Goal: Transaction & Acquisition: Purchase product/service

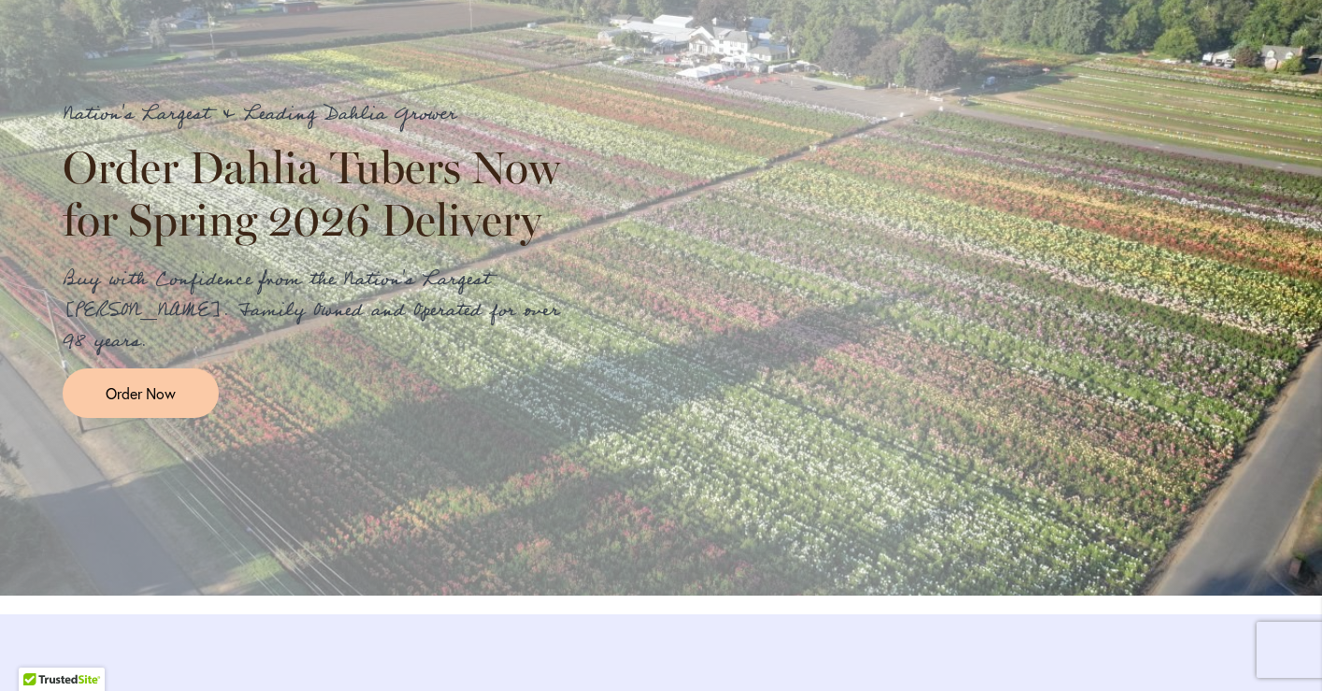
scroll to position [2166, 0]
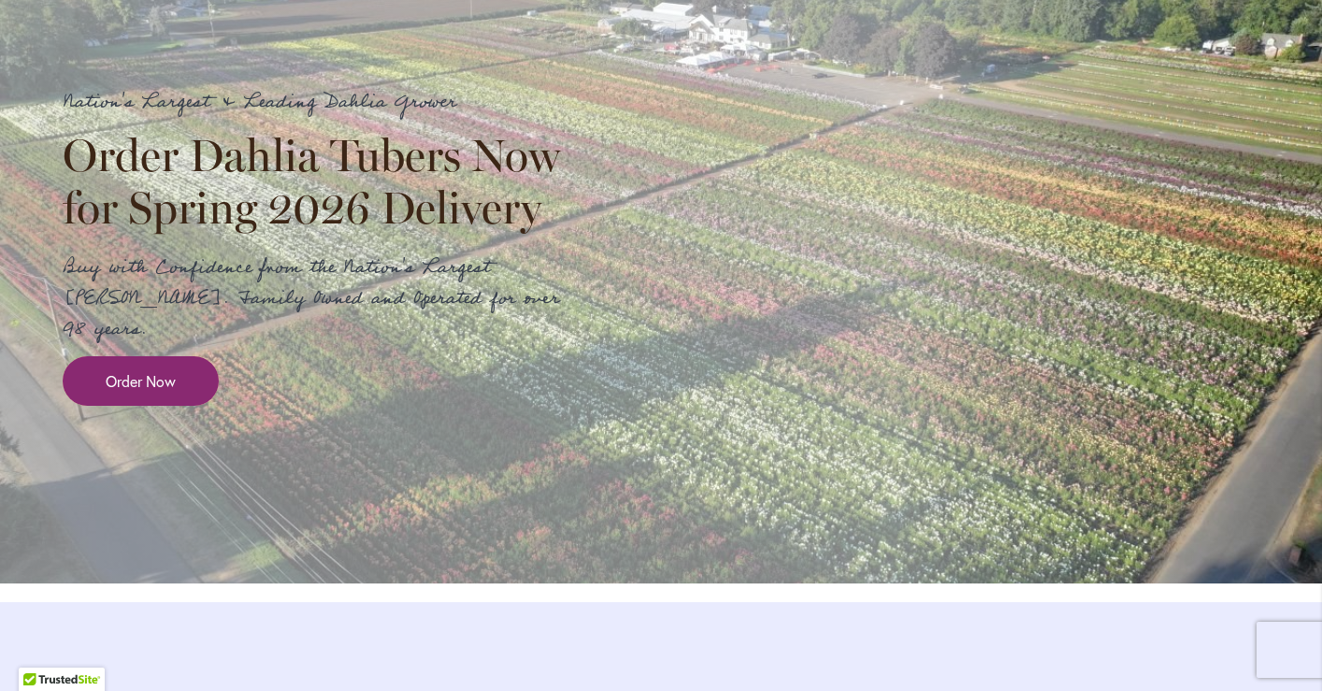
click at [166, 392] on span "Order Now" at bounding box center [141, 381] width 70 height 22
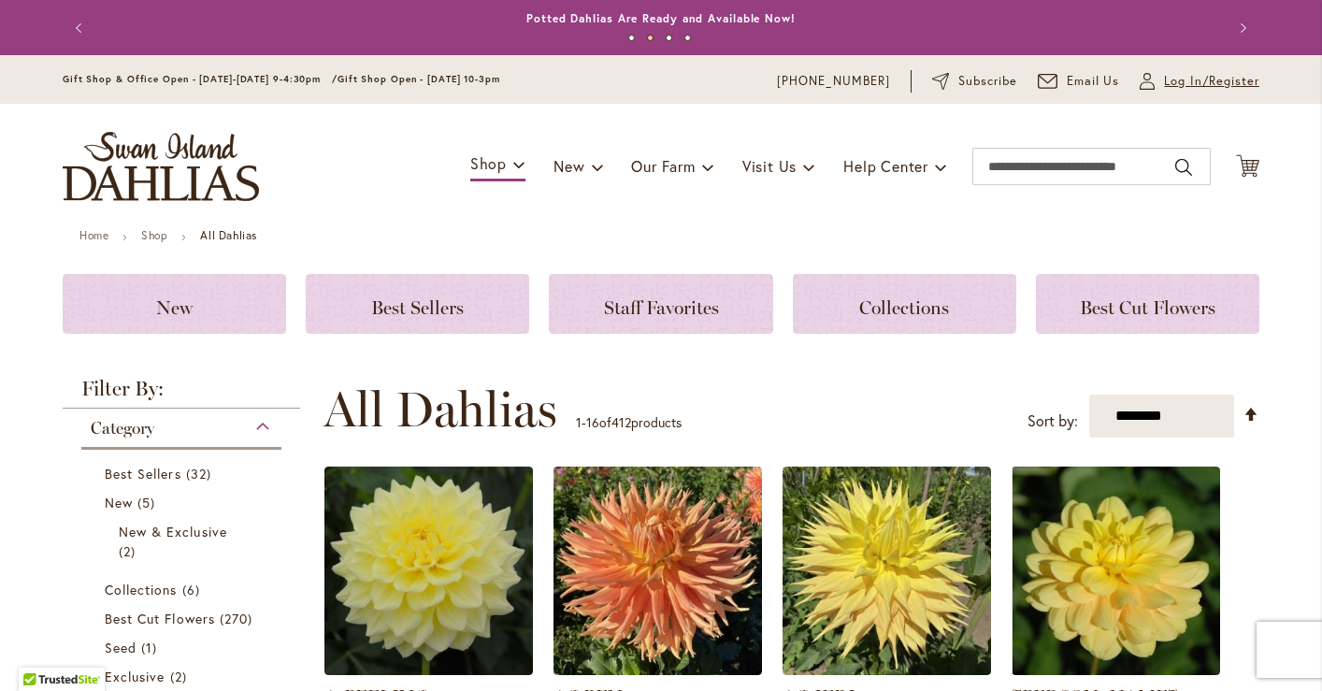
click at [1172, 80] on span "Log In/Register" at bounding box center [1211, 81] width 95 height 19
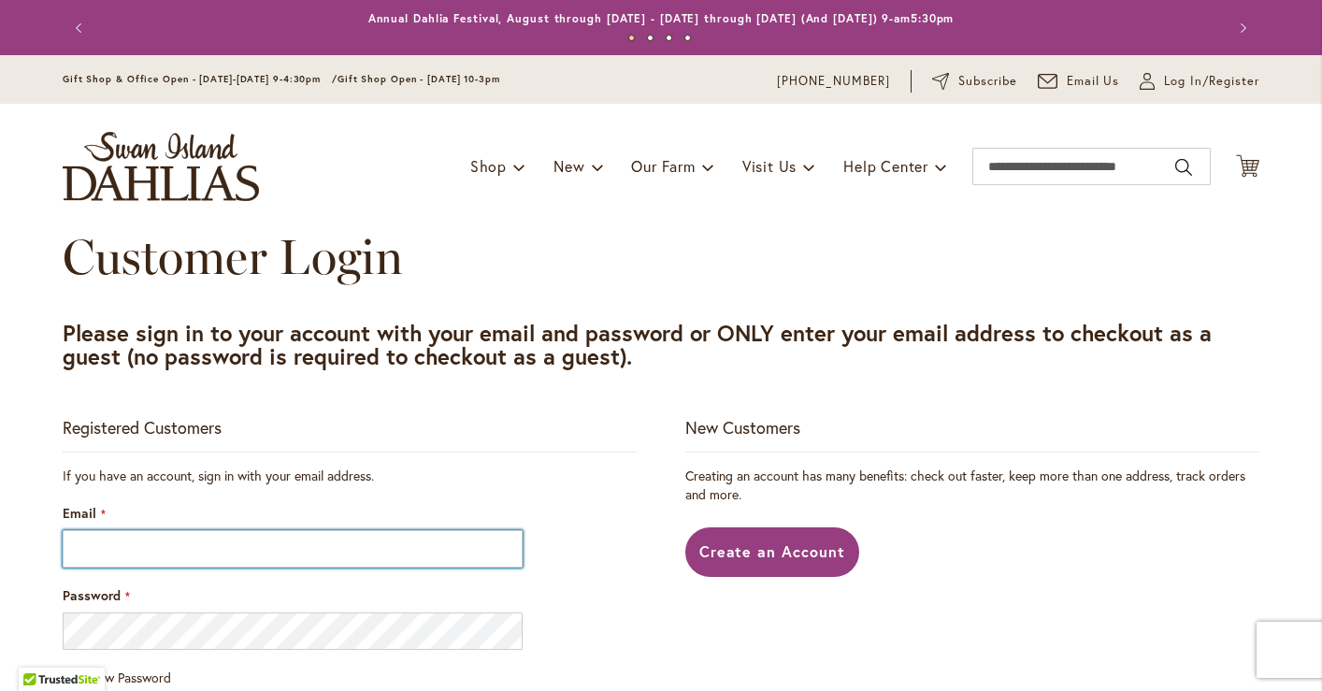
type input "**********"
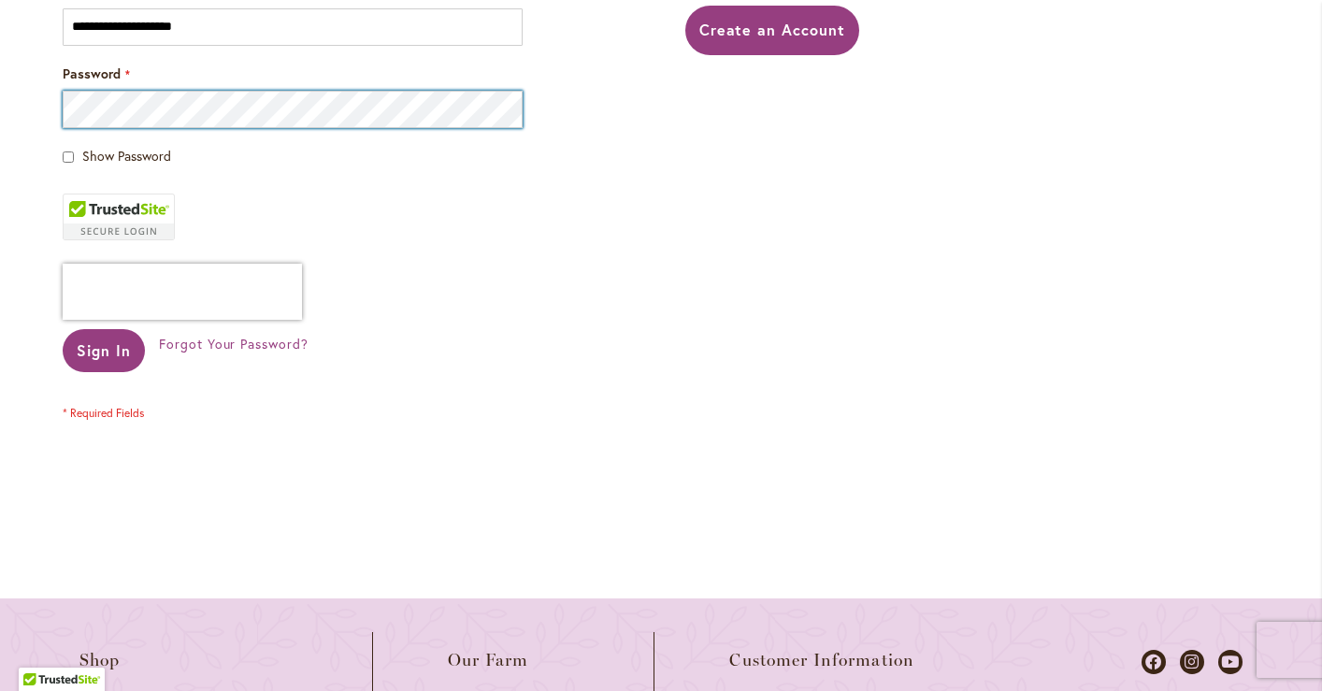
scroll to position [540, 0]
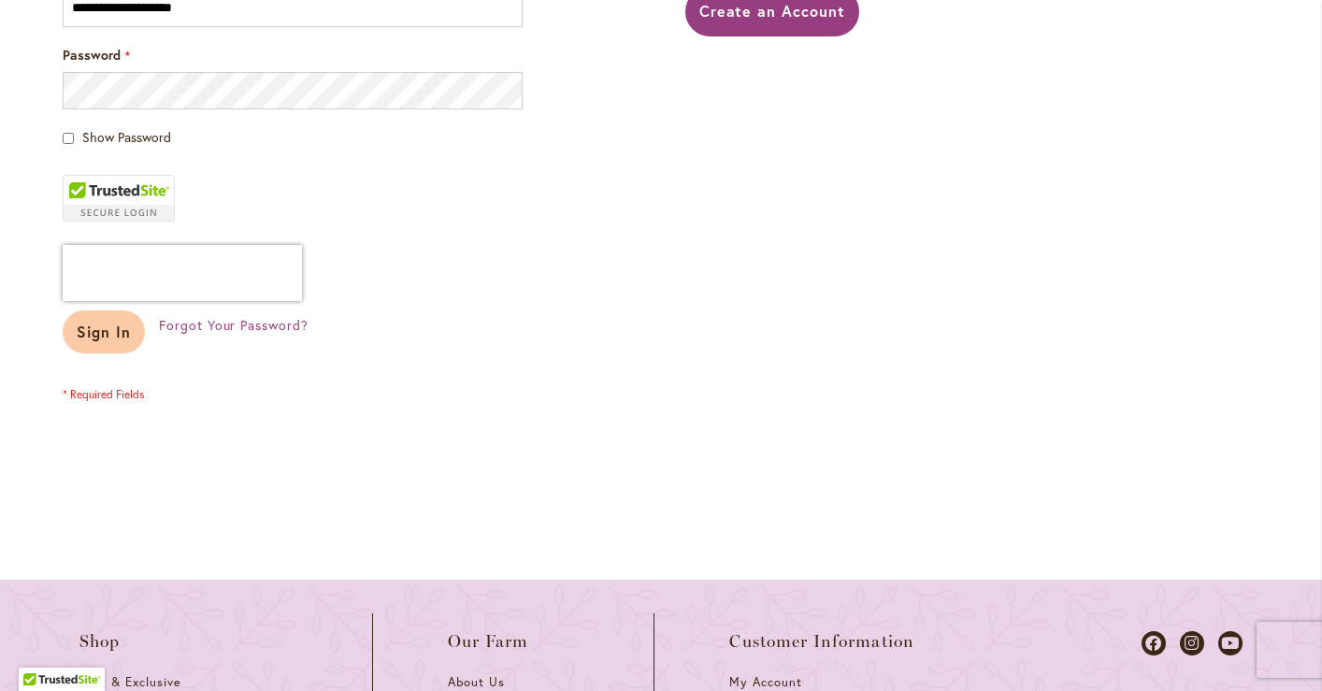
click at [109, 325] on span "Sign In" at bounding box center [104, 332] width 54 height 20
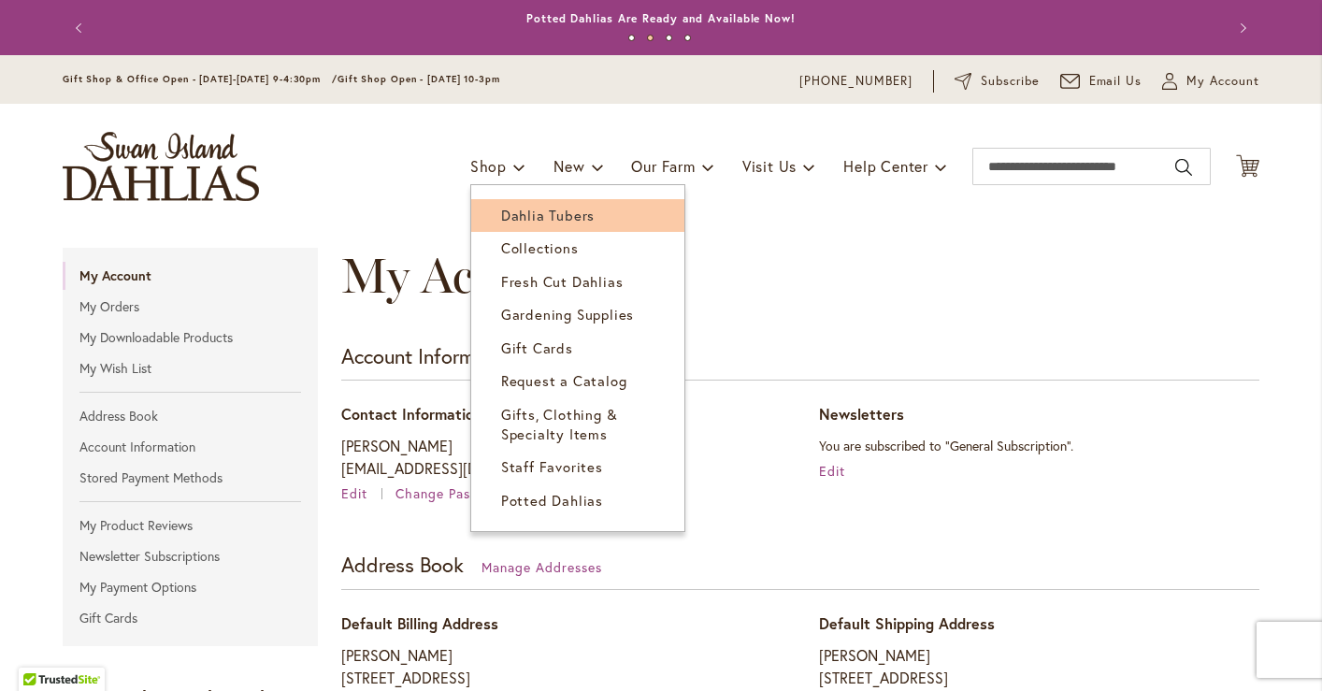
click at [523, 210] on span "Dahlia Tubers" at bounding box center [547, 215] width 93 height 19
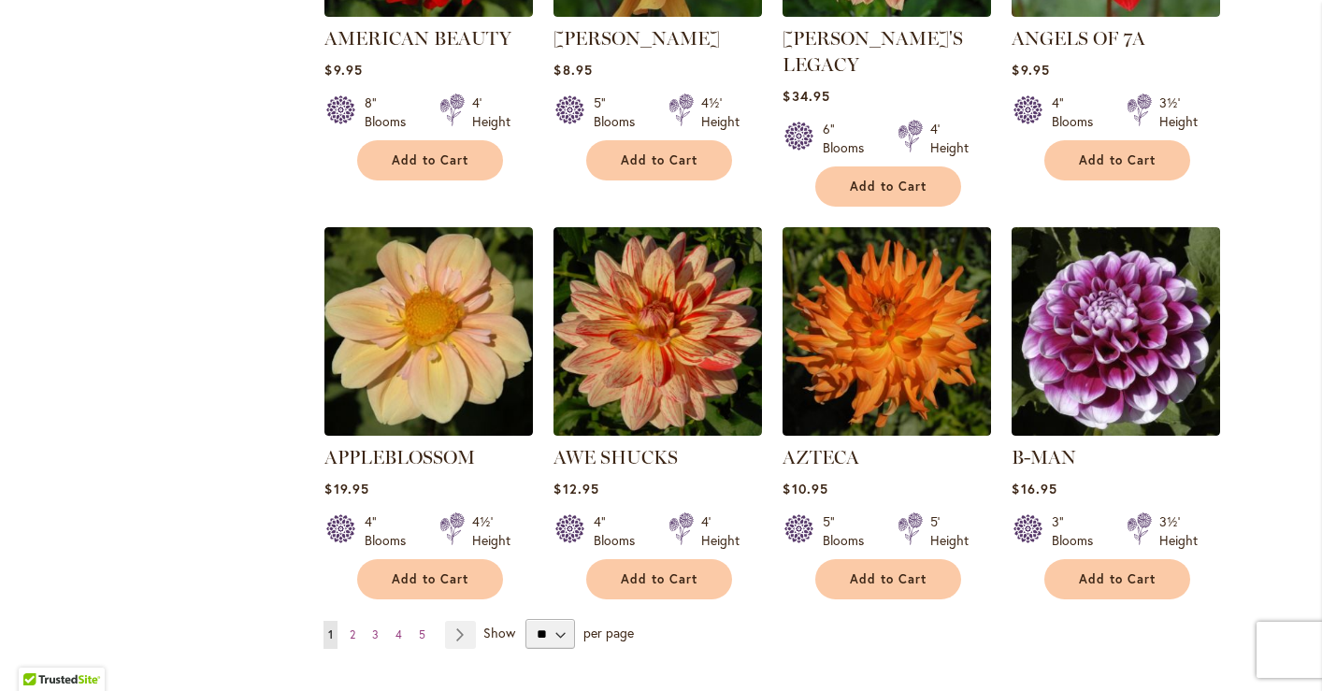
scroll to position [1449, 0]
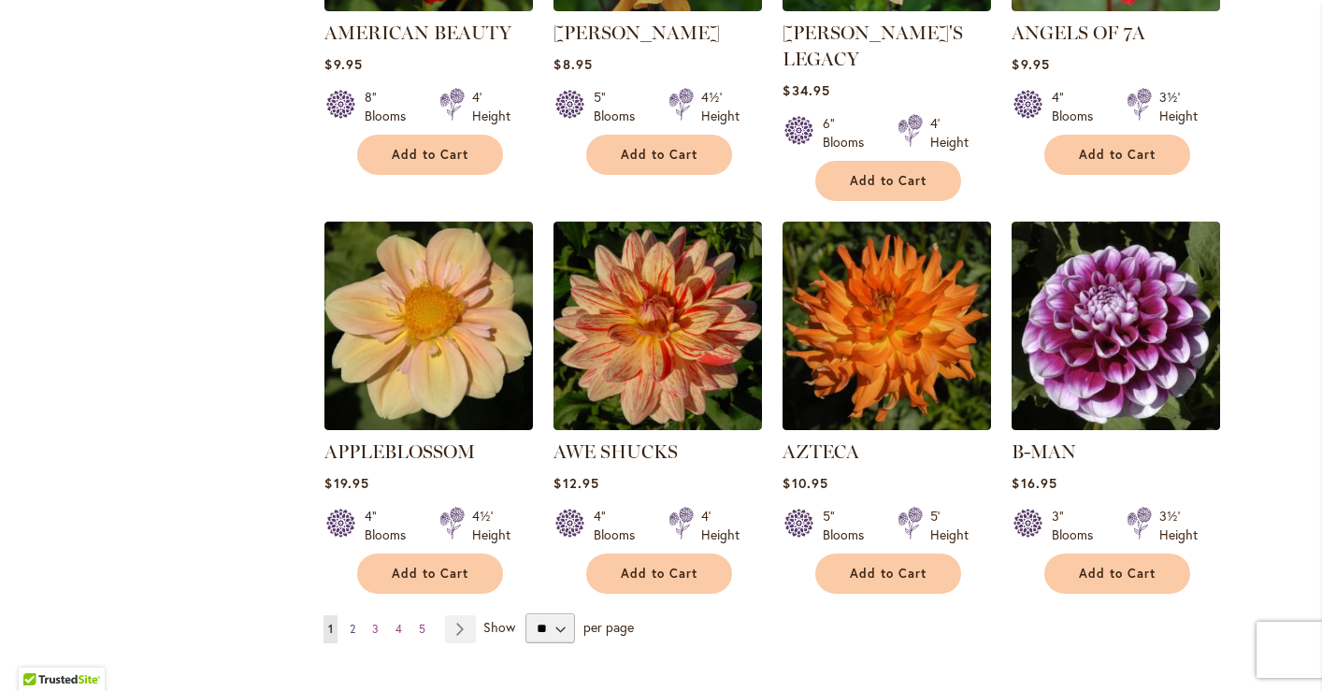
click at [355, 622] on span "2" at bounding box center [353, 629] width 6 height 14
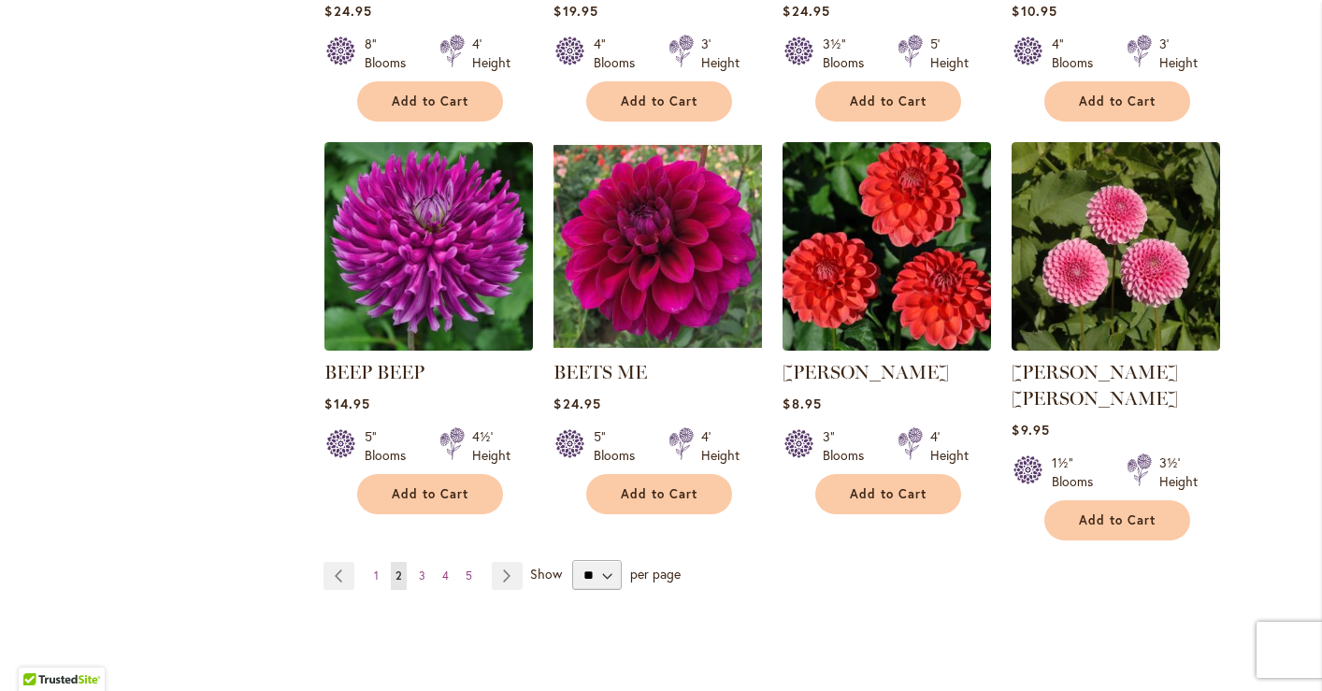
scroll to position [1505, 0]
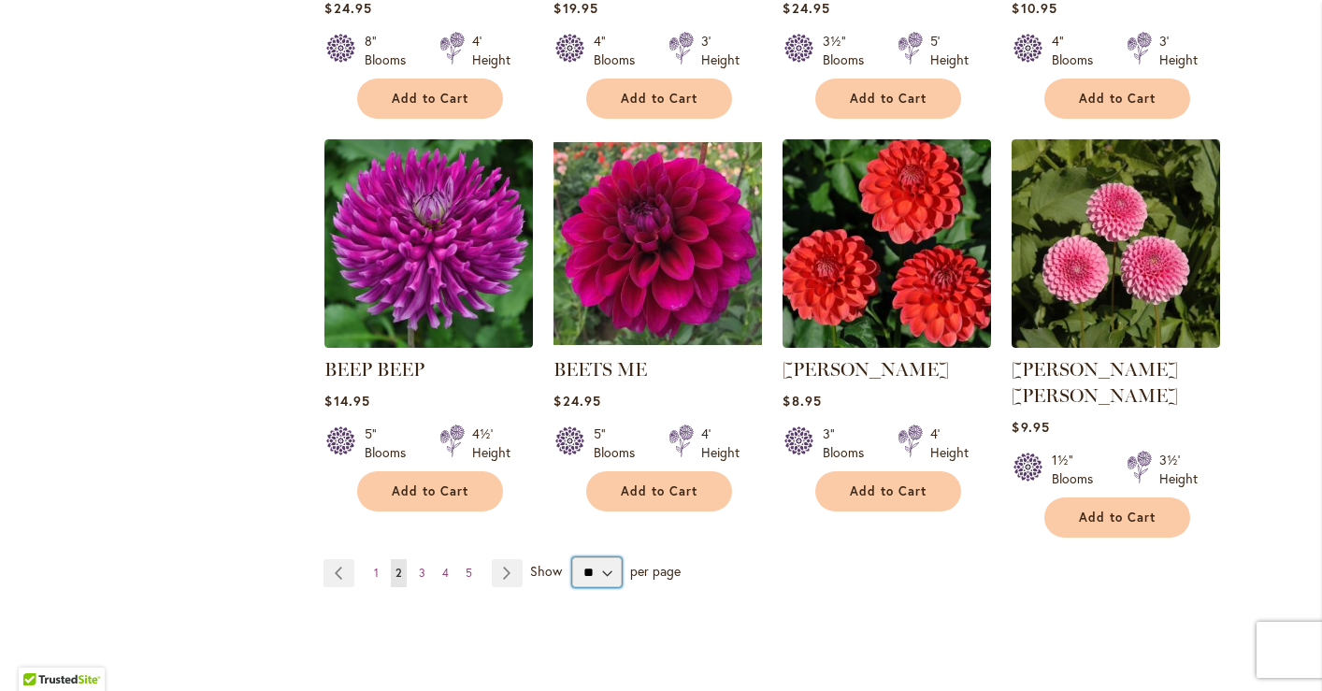
select select "**"
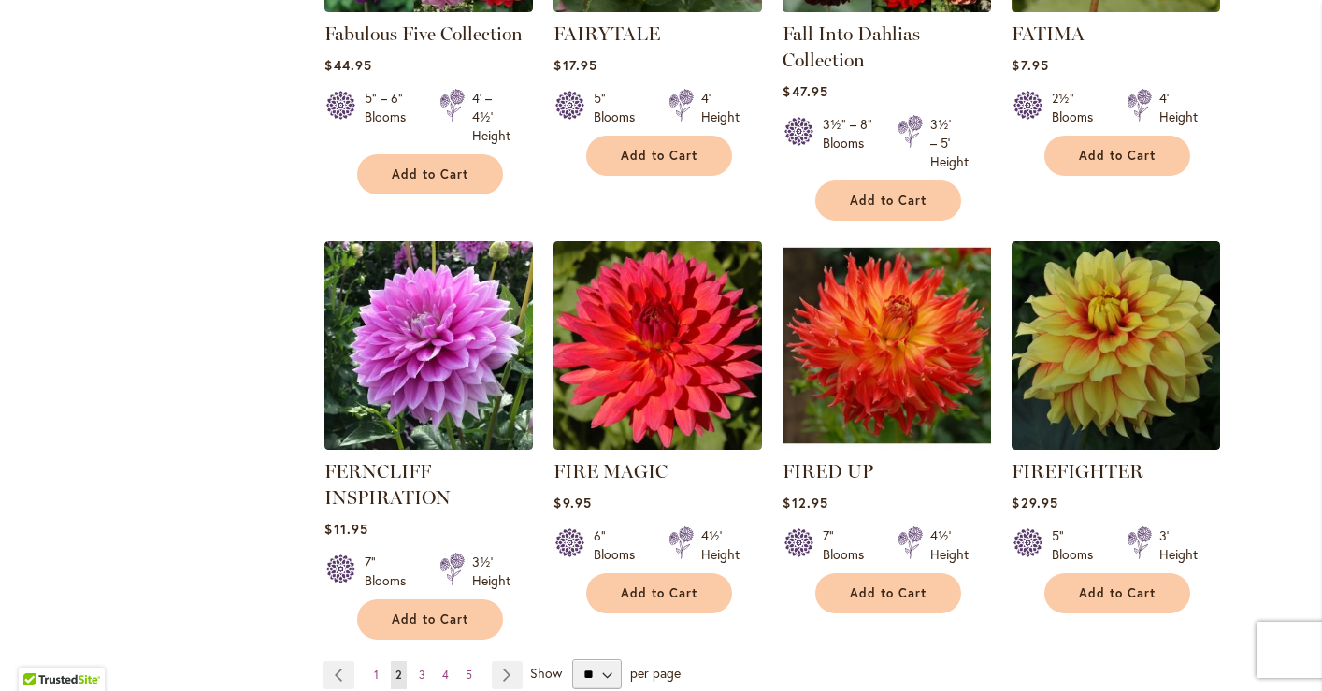
scroll to position [6346, 0]
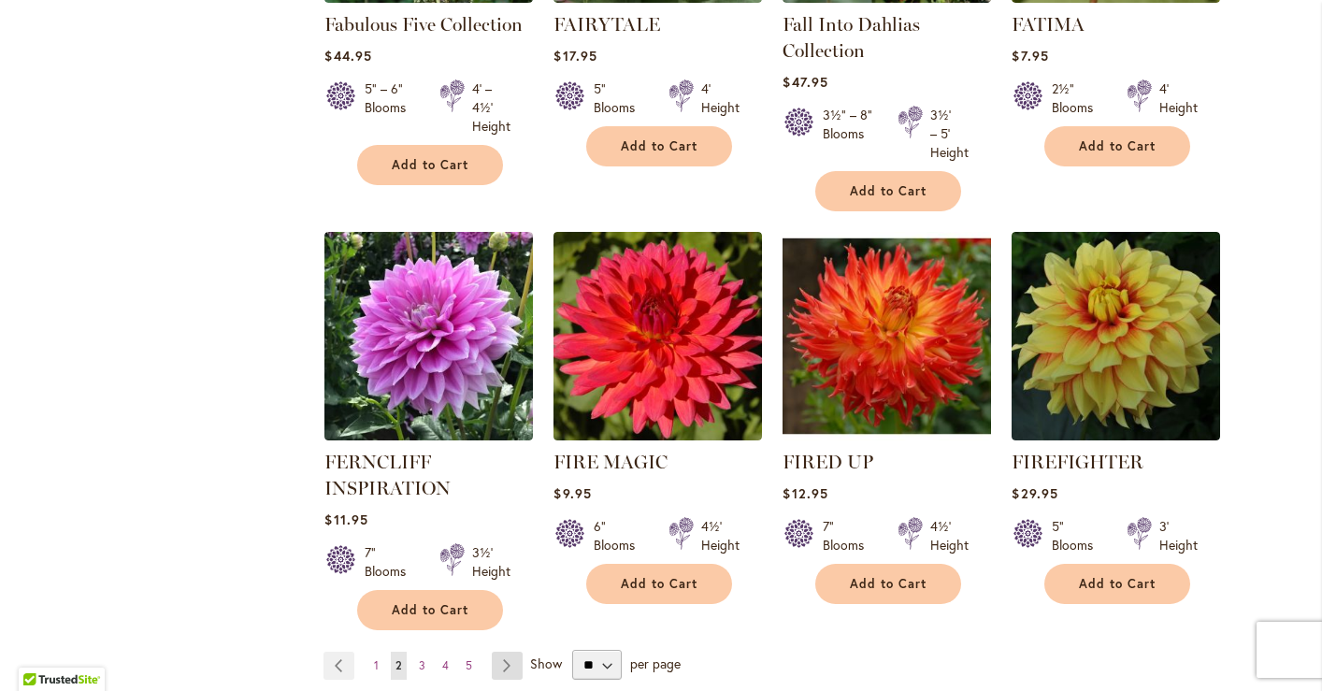
click at [502, 652] on link "Page Next" at bounding box center [507, 666] width 31 height 28
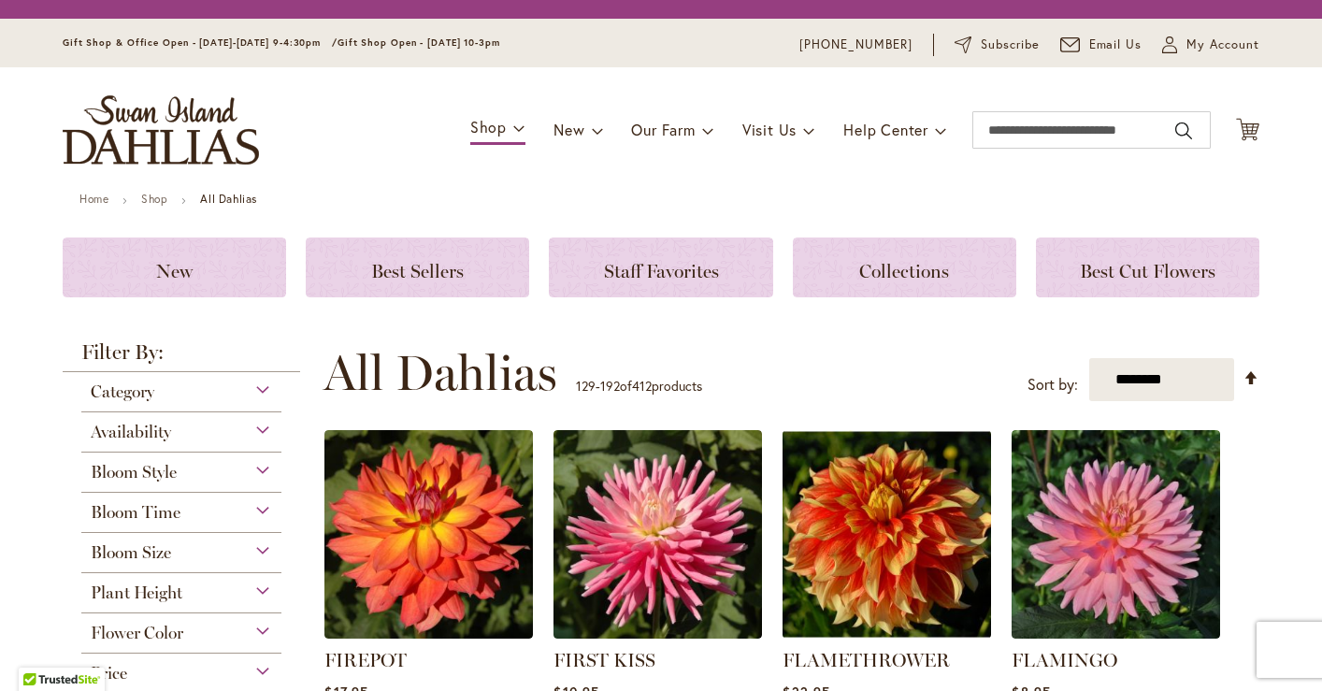
scroll to position [358, 0]
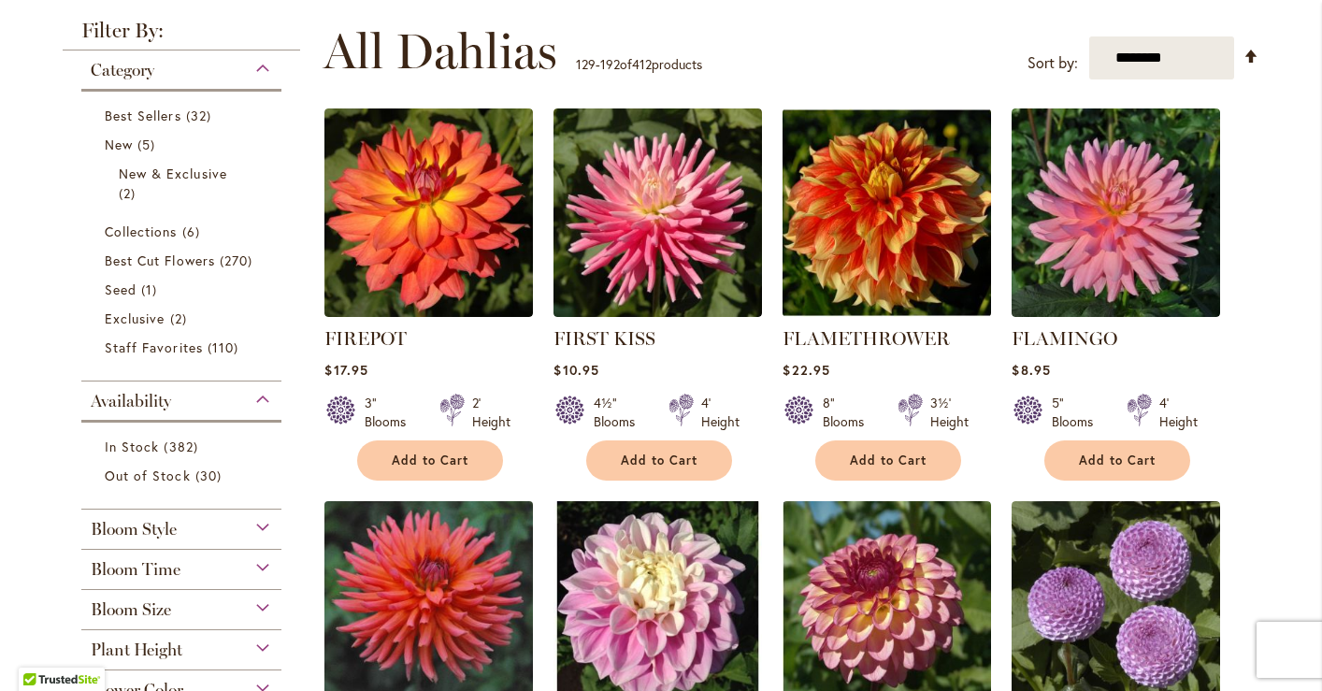
drag, startPoint x: 0, startPoint y: 0, endPoint x: 502, endPoint y: 525, distance: 726.8
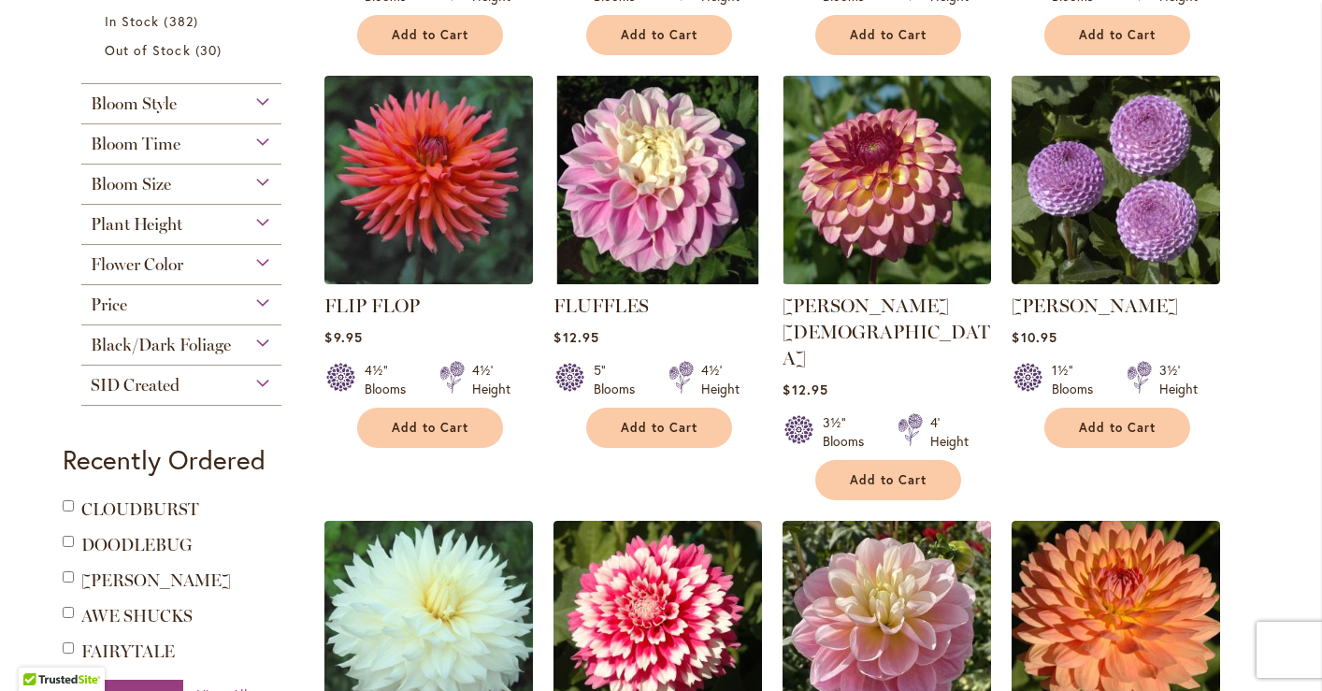
scroll to position [785, 0]
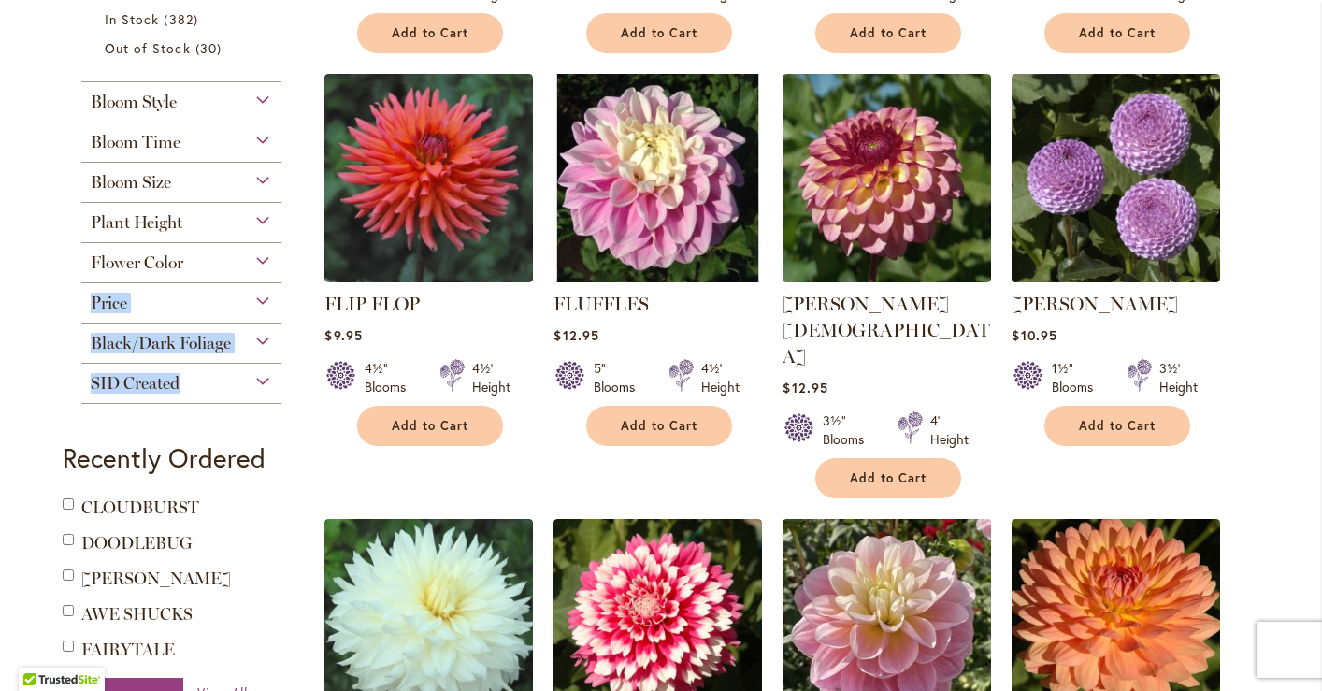
drag, startPoint x: 1267, startPoint y: 396, endPoint x: 1295, endPoint y: 260, distance: 139.4
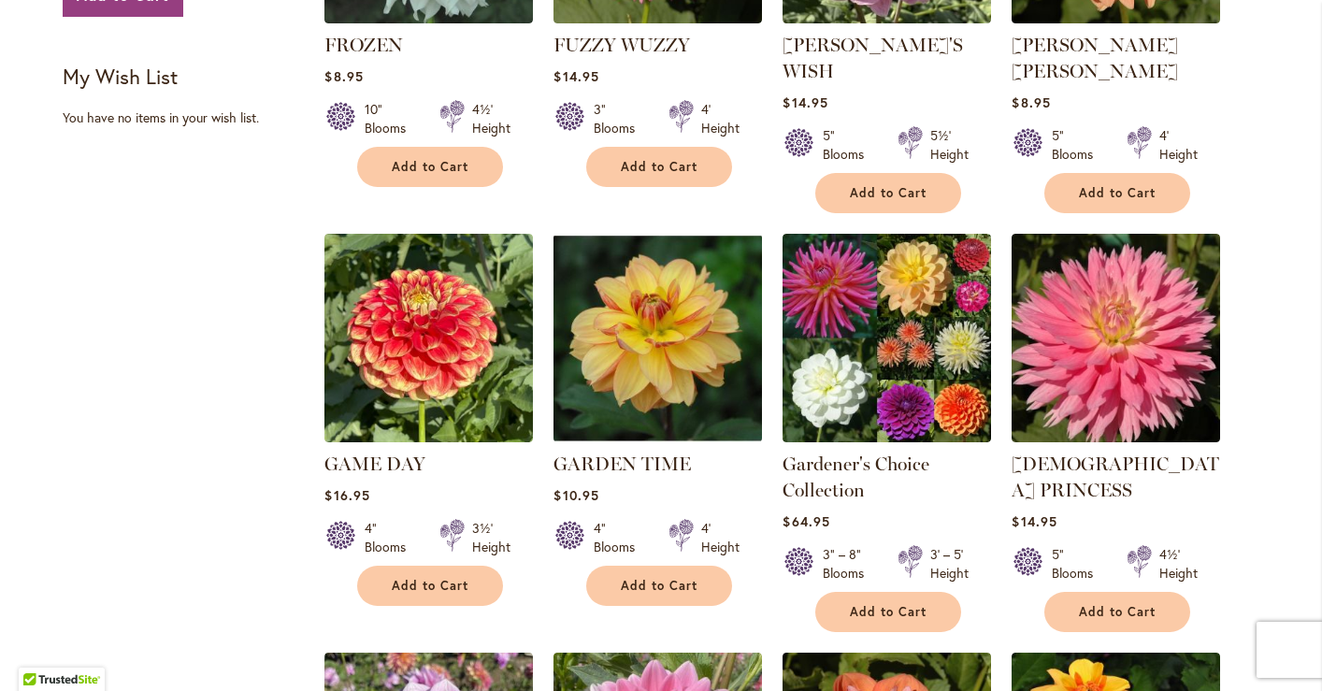
scroll to position [1492, 0]
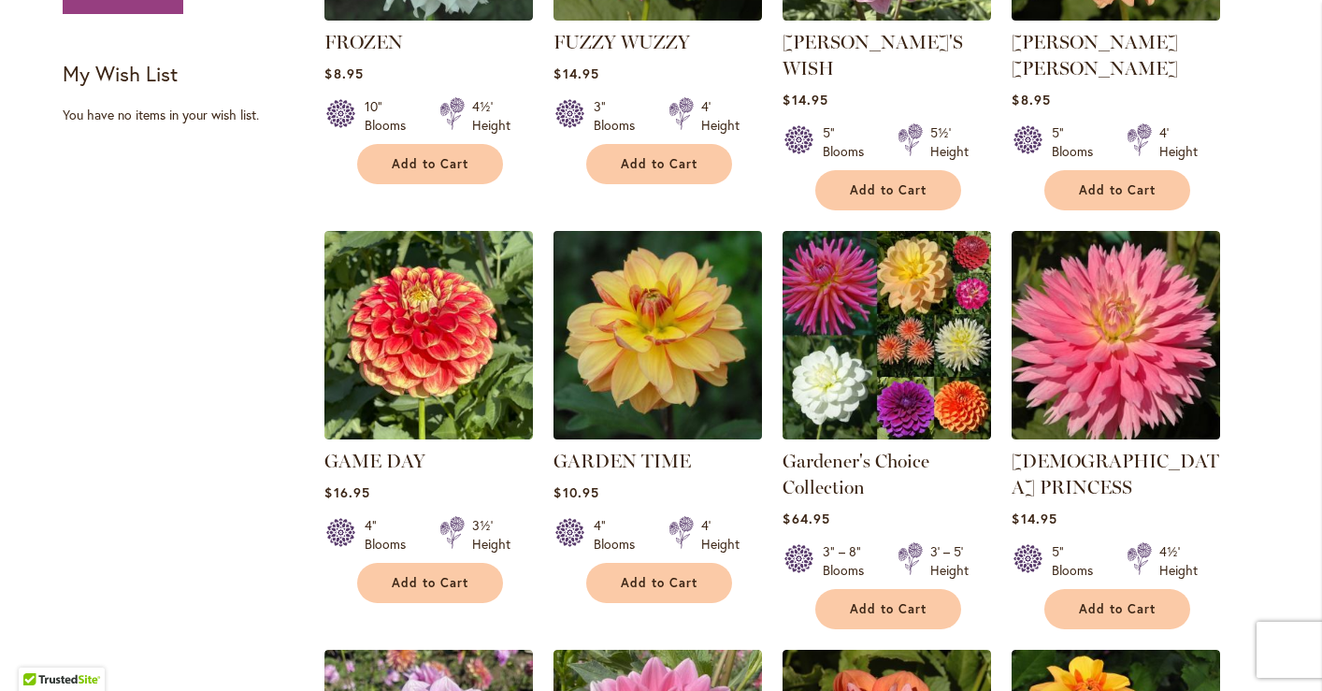
click at [647, 266] on img at bounding box center [658, 335] width 219 height 219
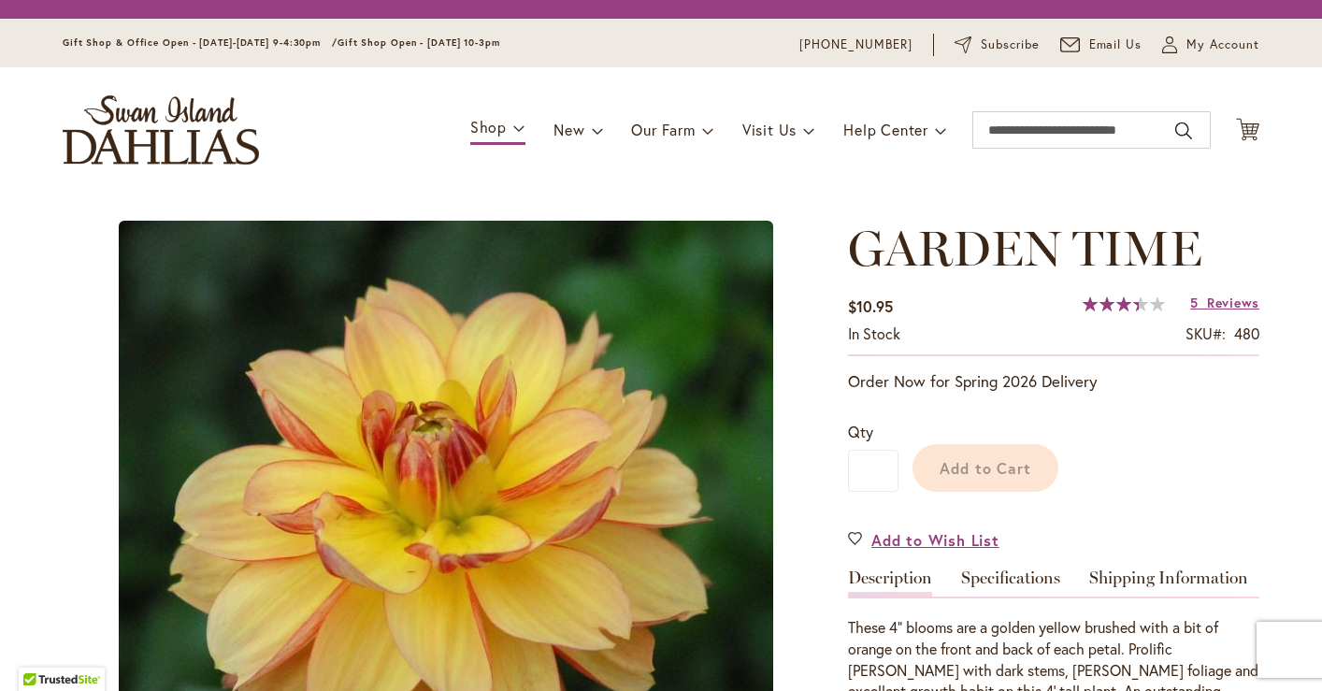
type input "*****"
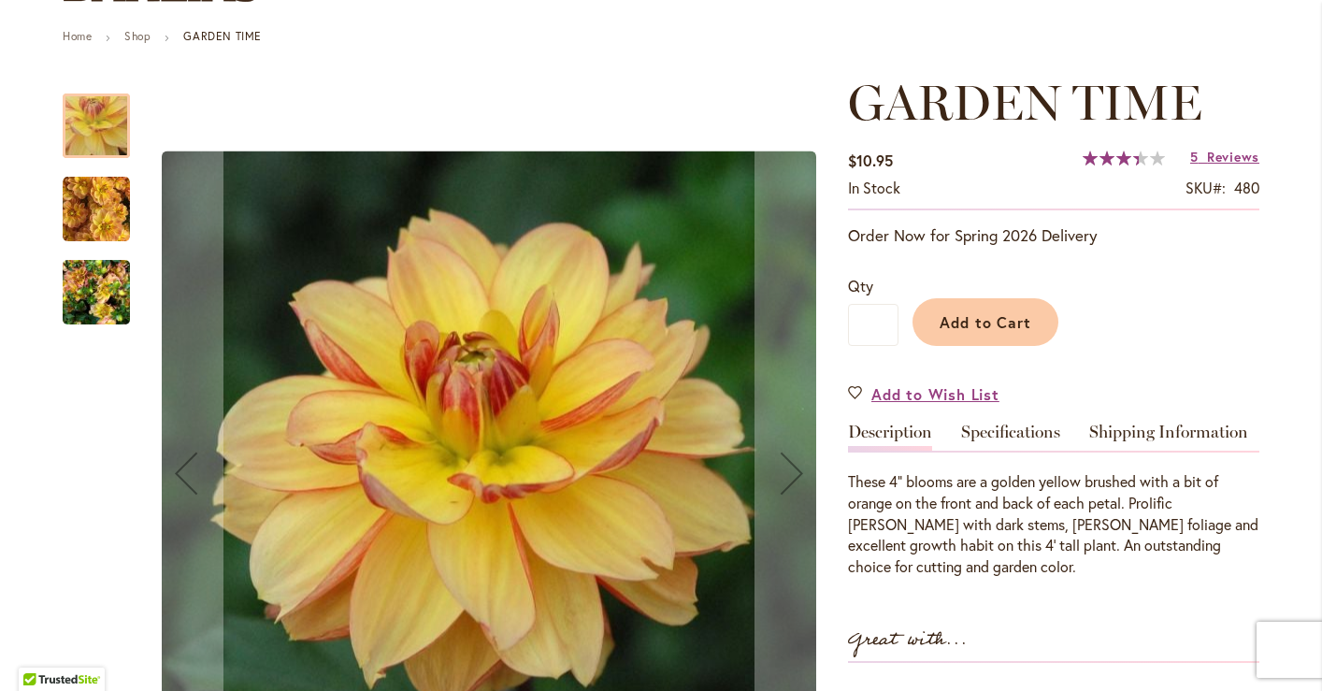
scroll to position [216, 0]
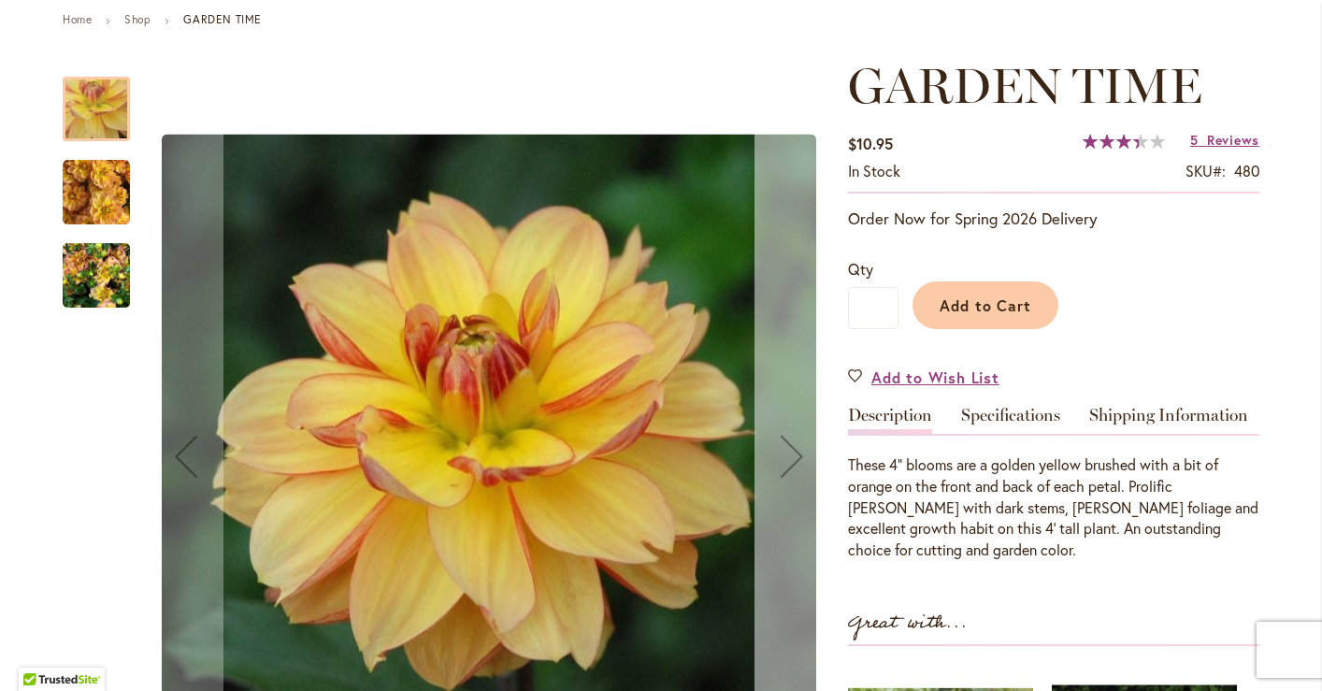
click at [801, 468] on div "Next" at bounding box center [792, 456] width 75 height 75
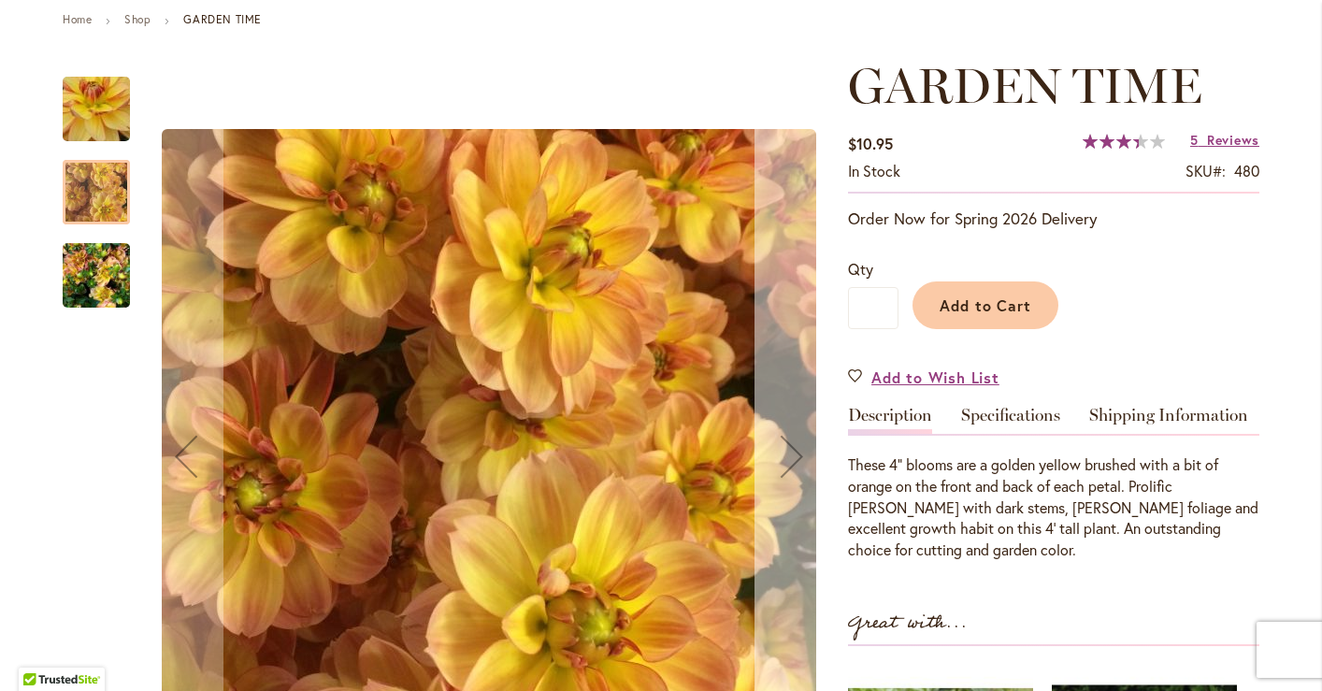
click at [801, 468] on div "Next" at bounding box center [792, 456] width 75 height 75
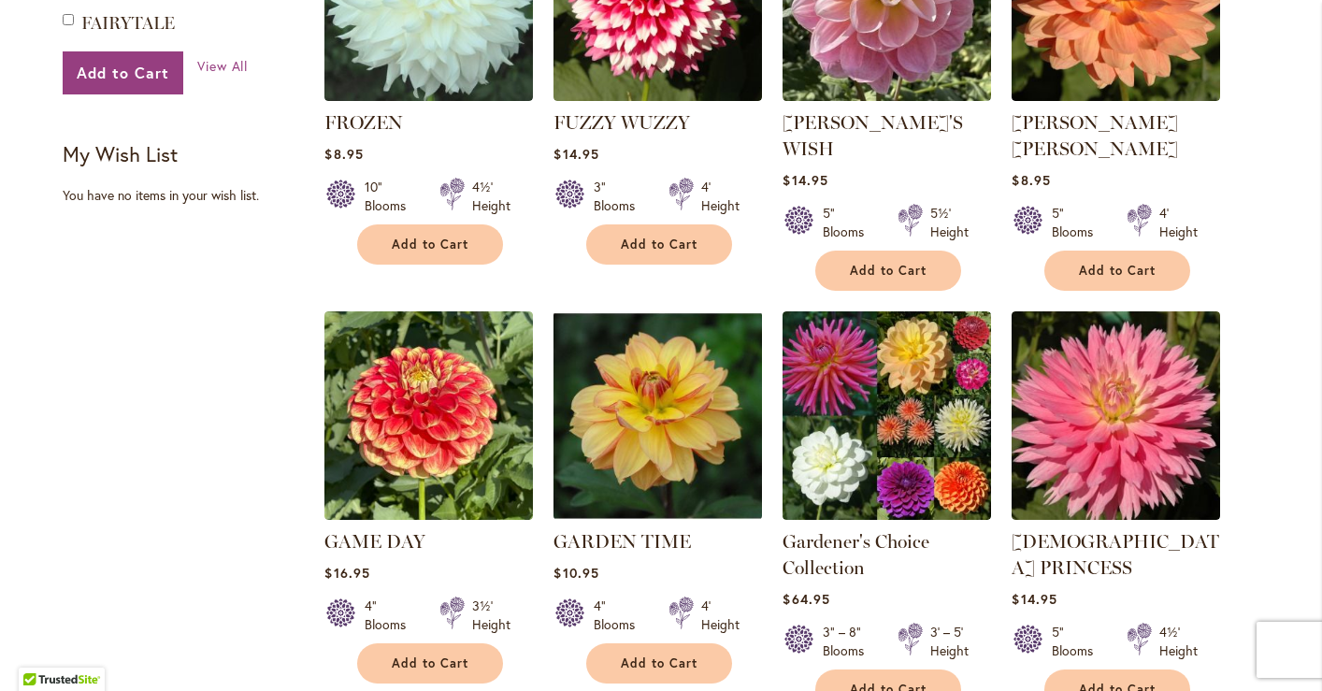
scroll to position [1426, 0]
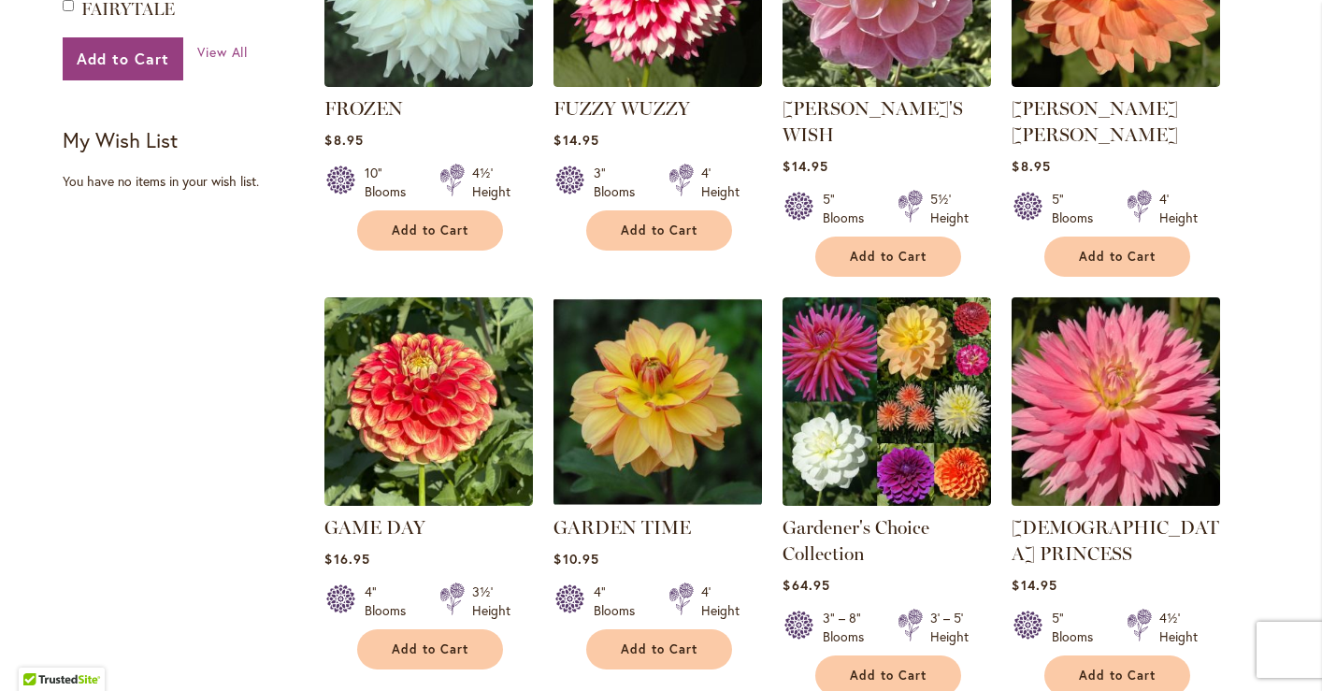
click at [1095, 348] on img at bounding box center [1116, 402] width 219 height 219
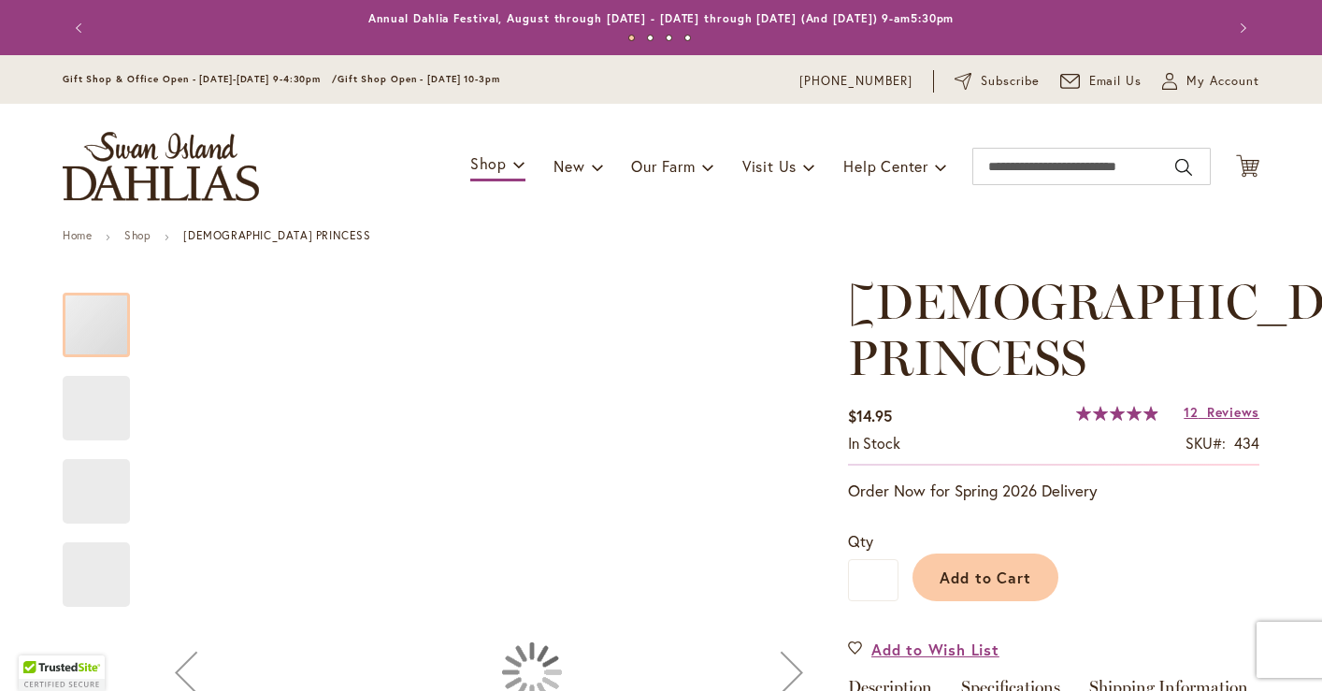
type input "*****"
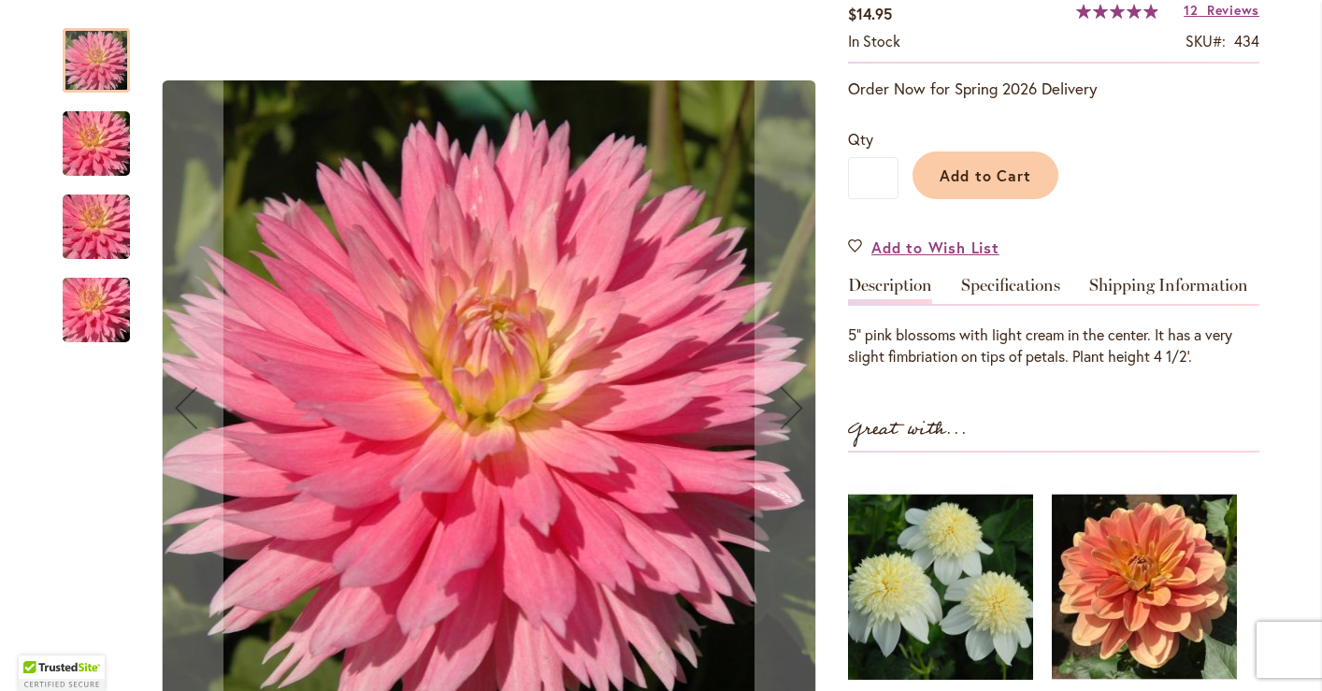
scroll to position [407, 0]
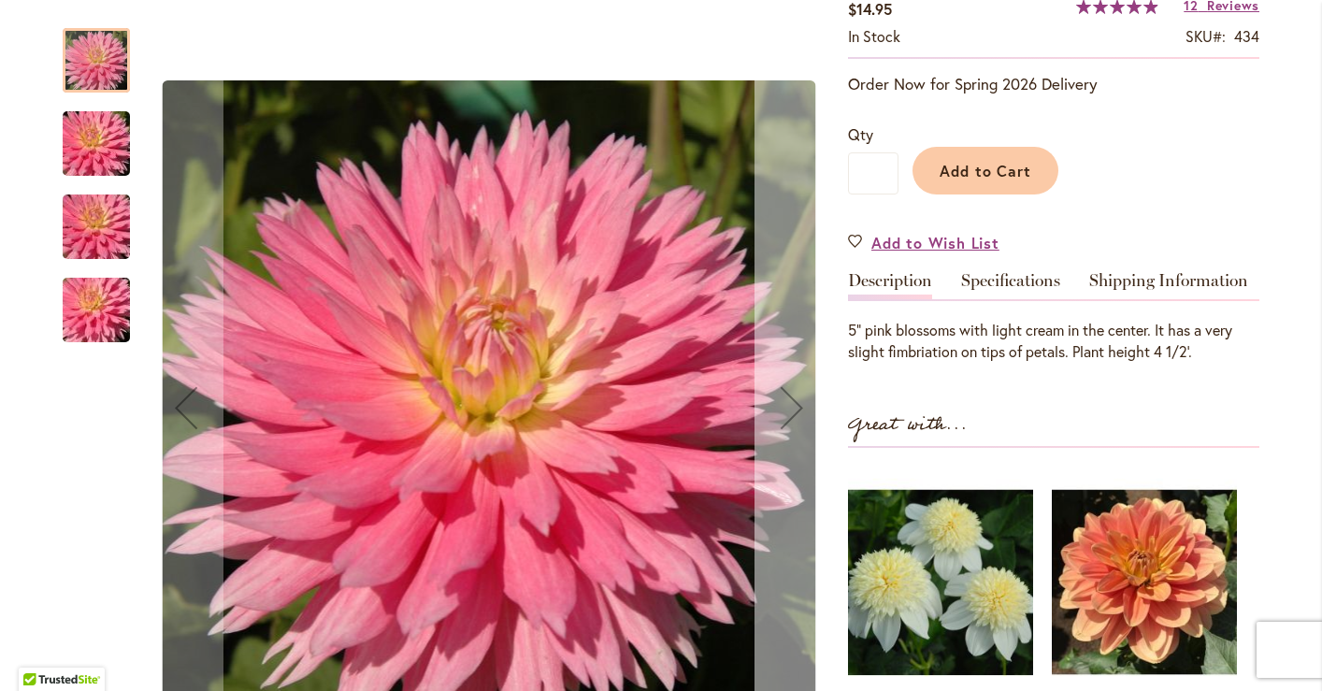
click at [791, 411] on div "Next" at bounding box center [792, 407] width 75 height 75
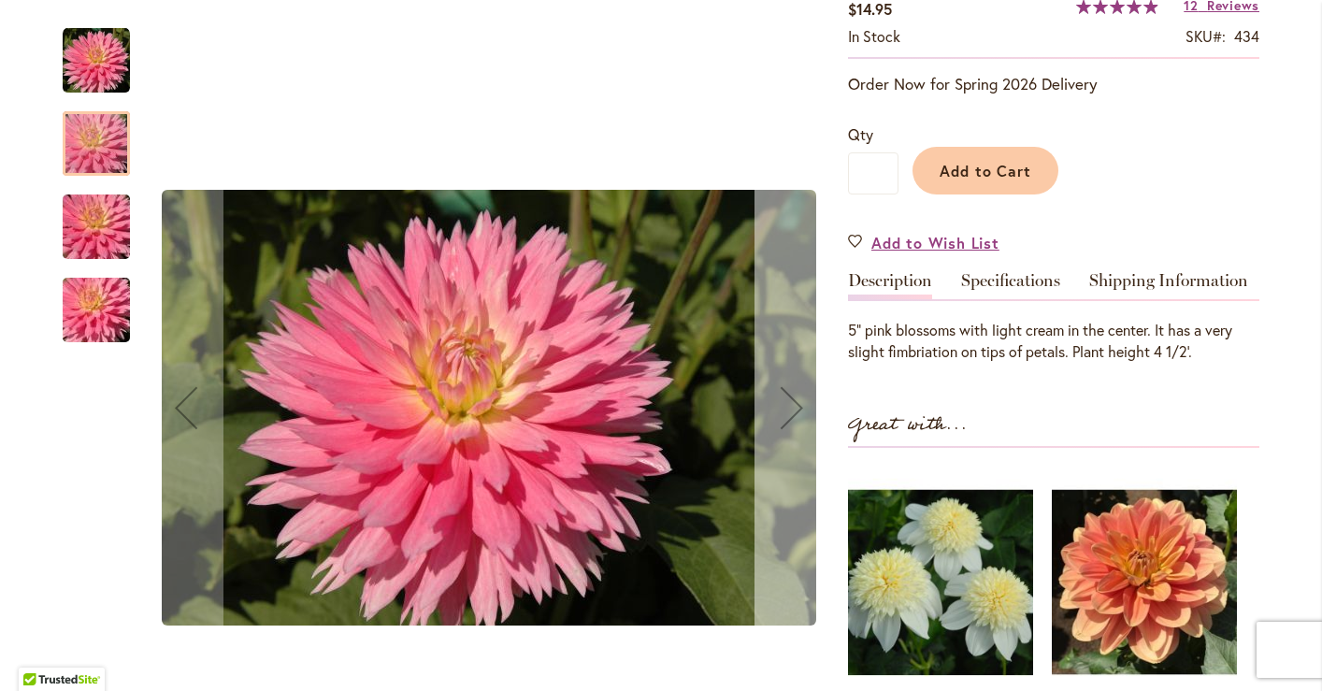
click at [793, 416] on div "Next" at bounding box center [792, 407] width 75 height 75
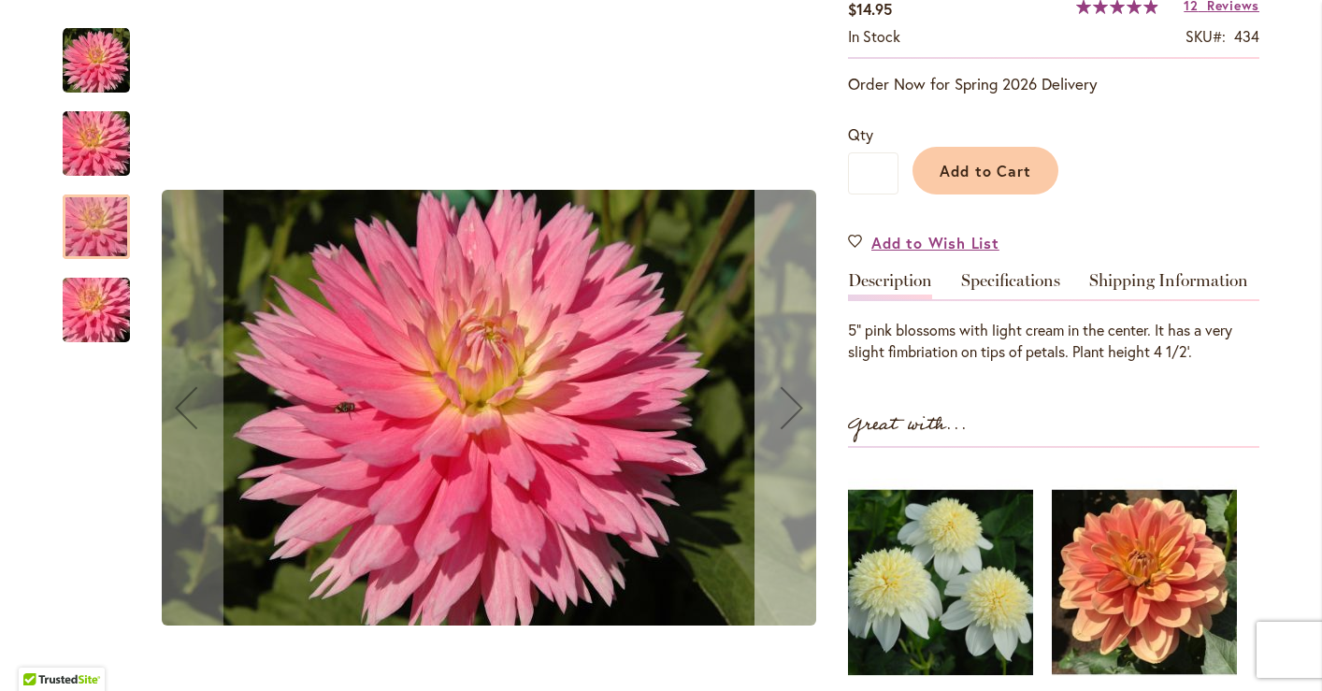
click at [793, 416] on div "Next" at bounding box center [792, 407] width 75 height 75
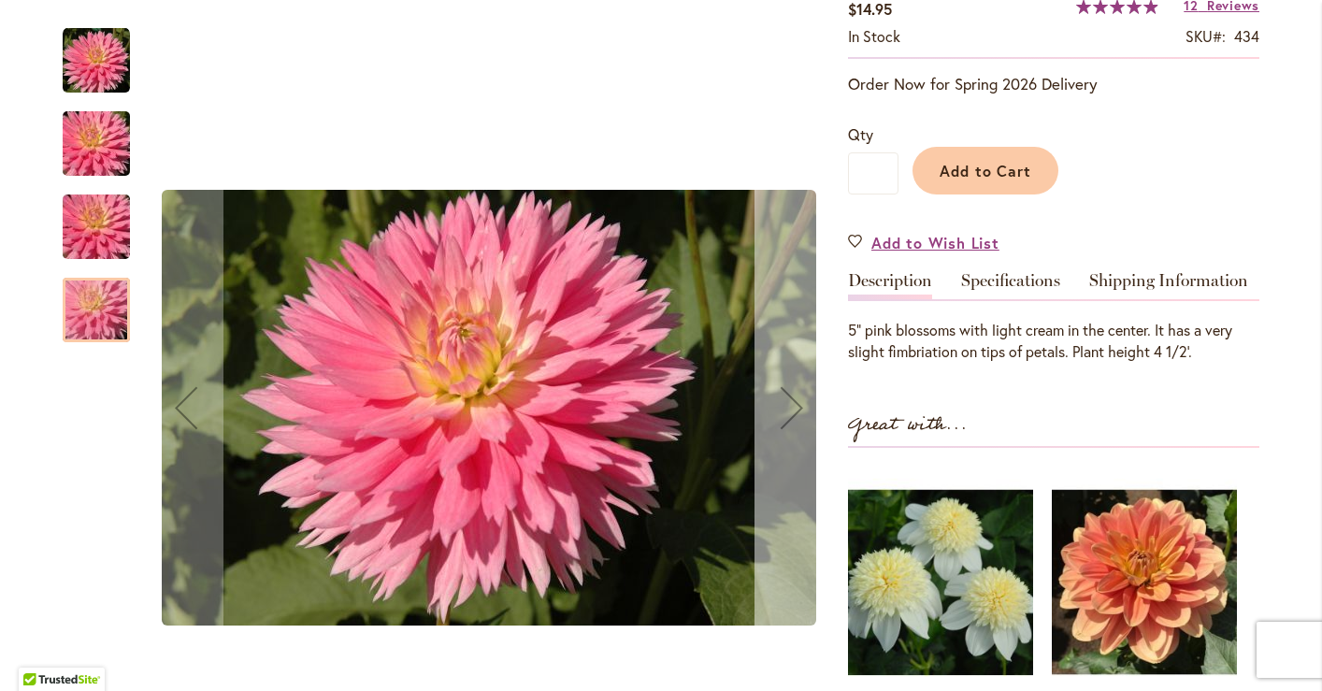
click at [793, 416] on div "Next" at bounding box center [792, 407] width 75 height 75
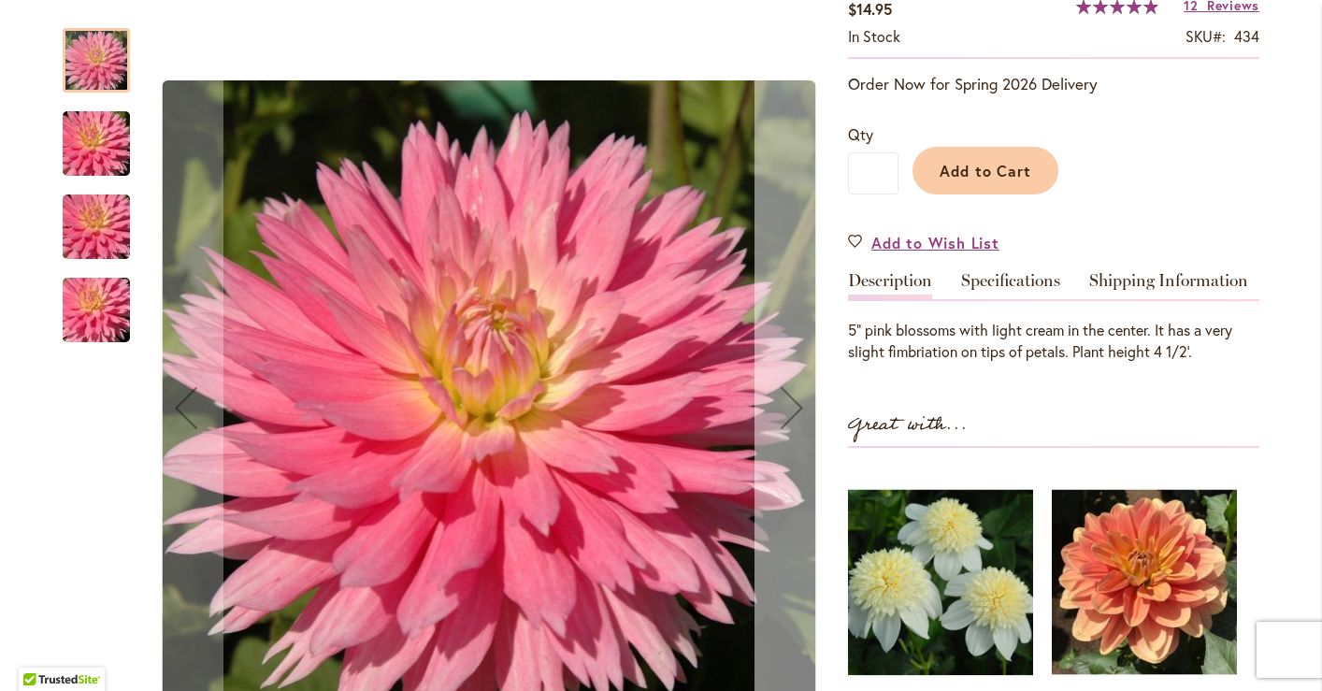
click at [793, 416] on div "Next" at bounding box center [792, 407] width 75 height 75
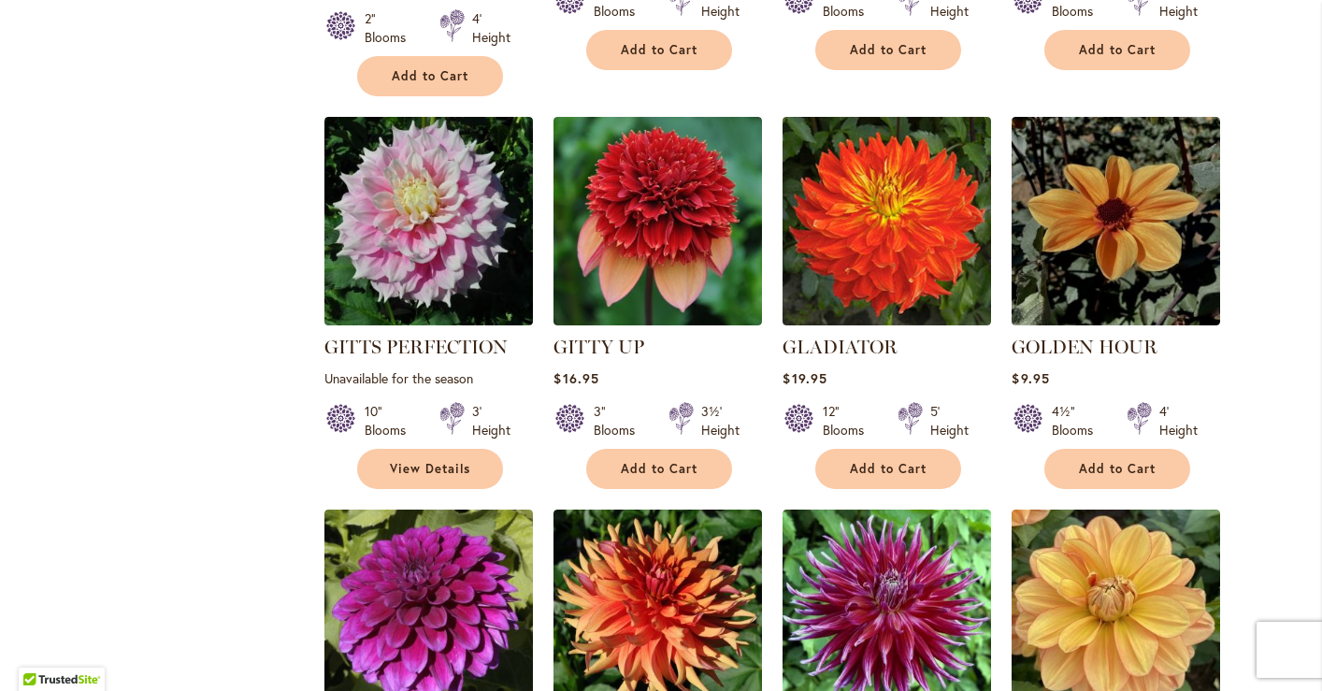
scroll to position [2841, 0]
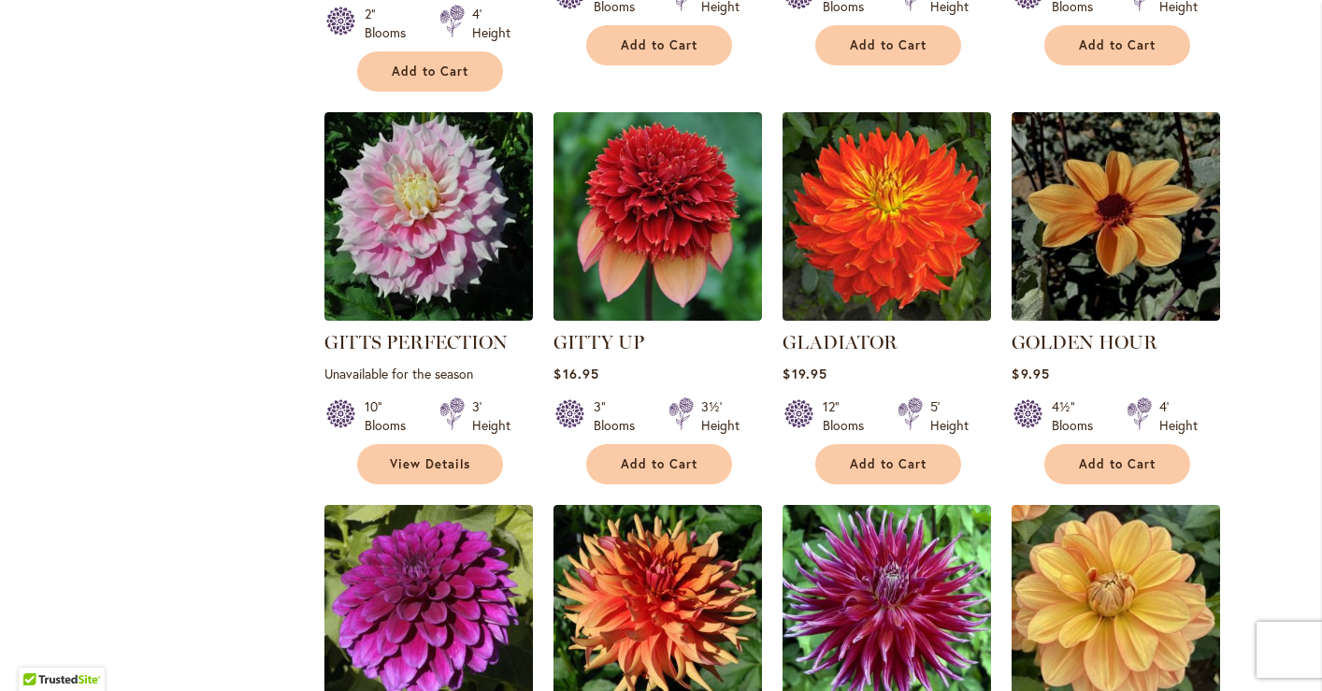
click at [879, 546] on img at bounding box center [887, 609] width 219 height 219
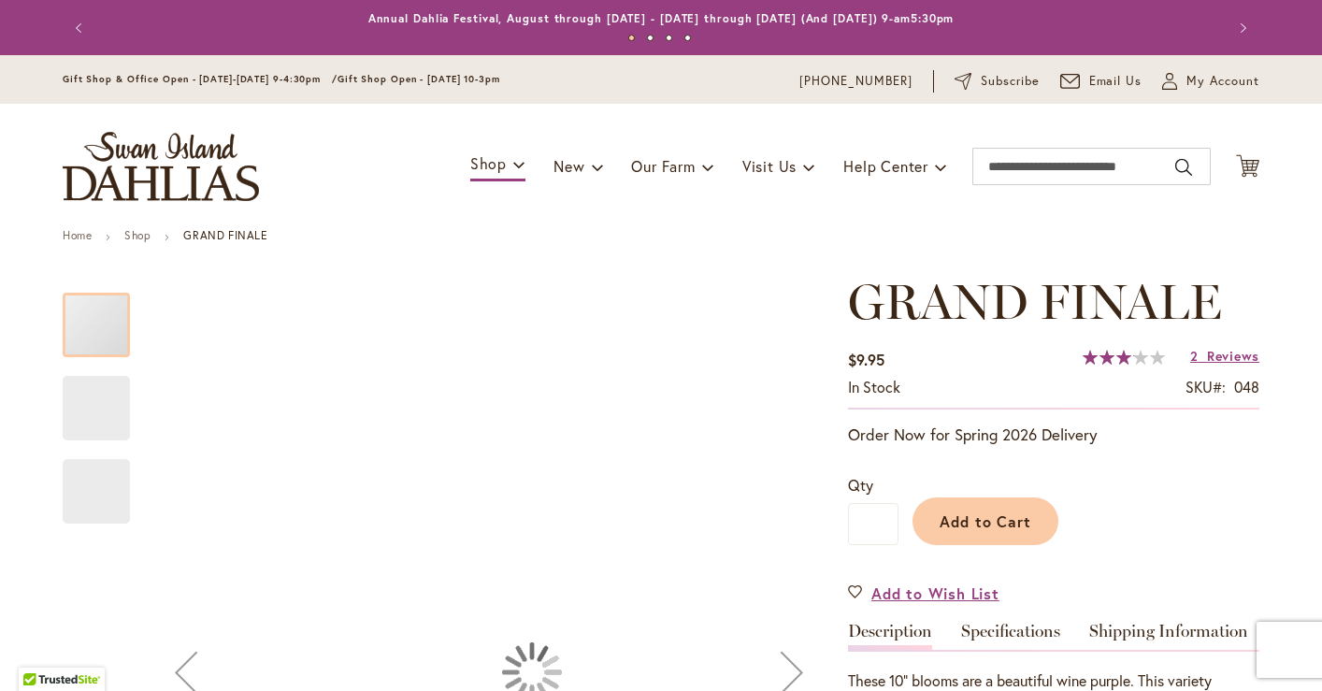
type input "*****"
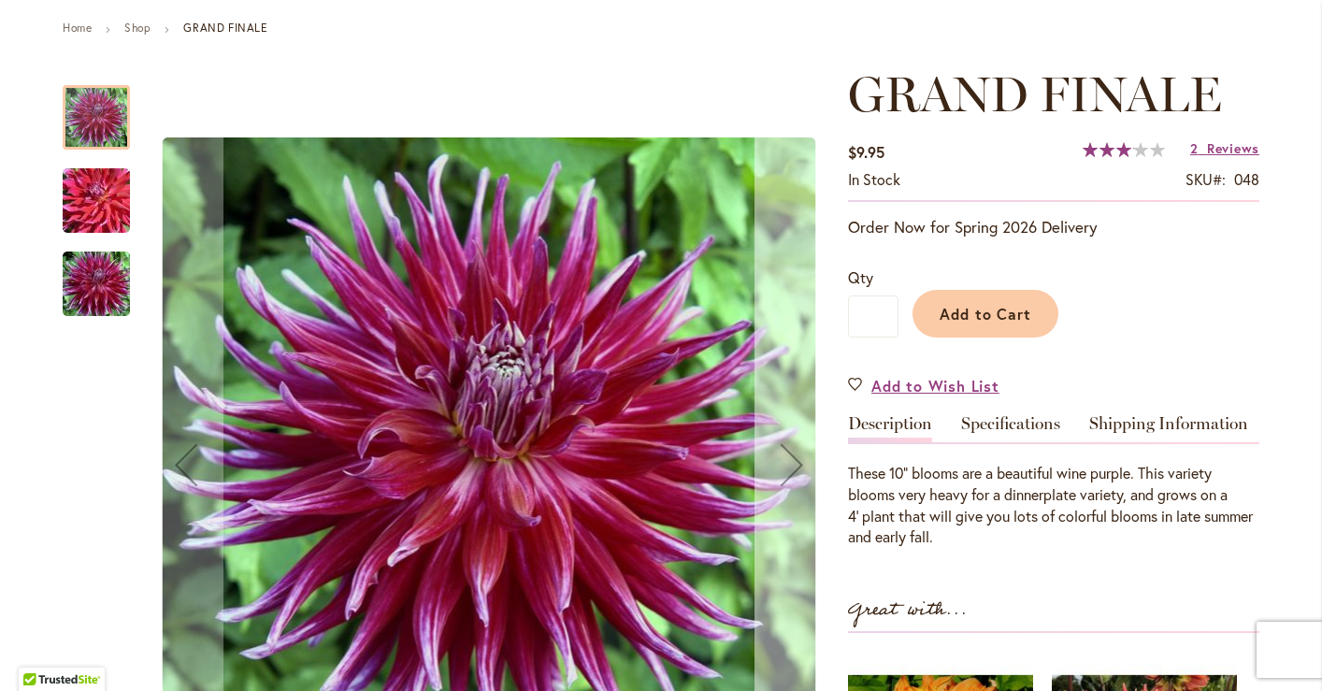
scroll to position [213, 0]
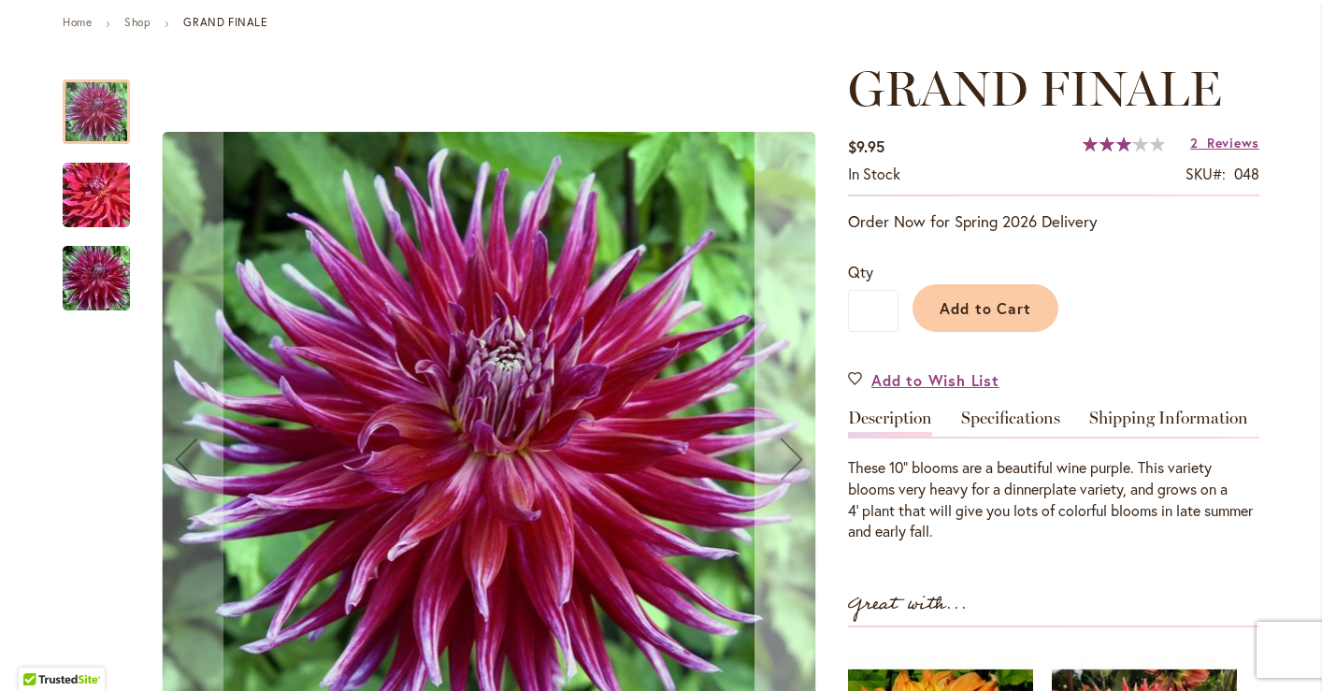
click at [786, 452] on div "Next" at bounding box center [792, 459] width 75 height 75
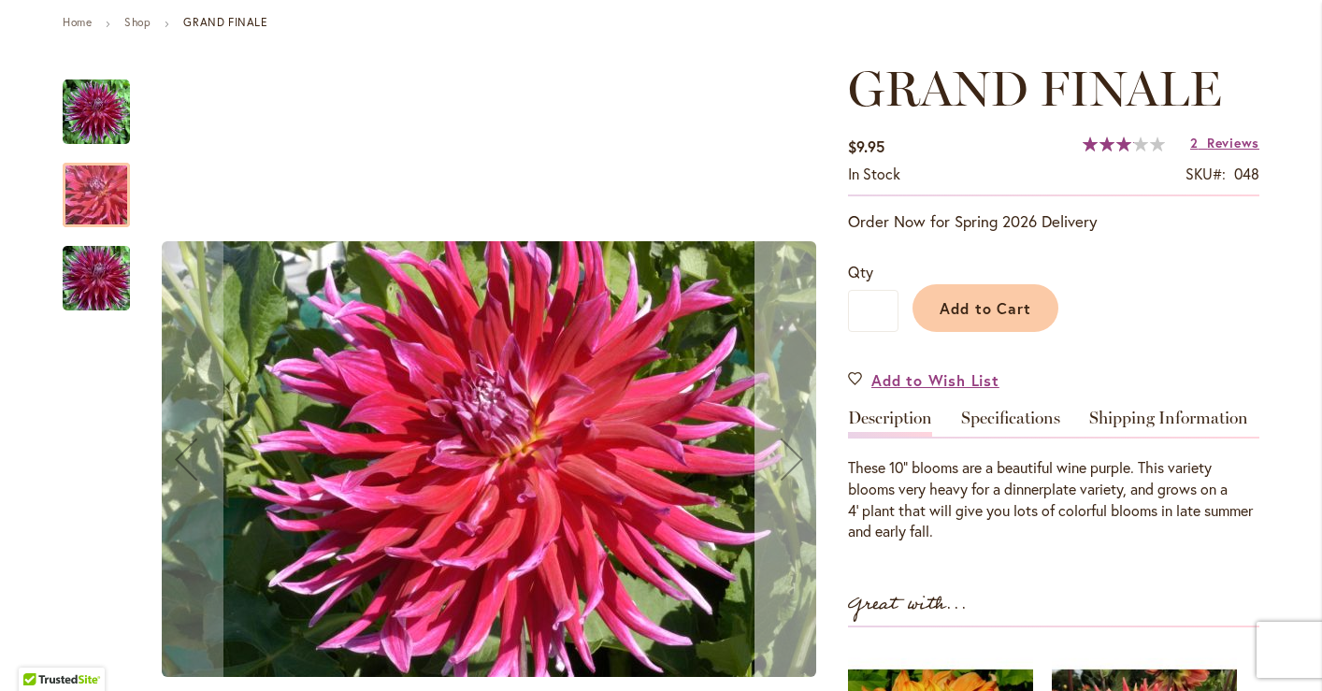
click at [786, 452] on div "Next" at bounding box center [792, 459] width 75 height 75
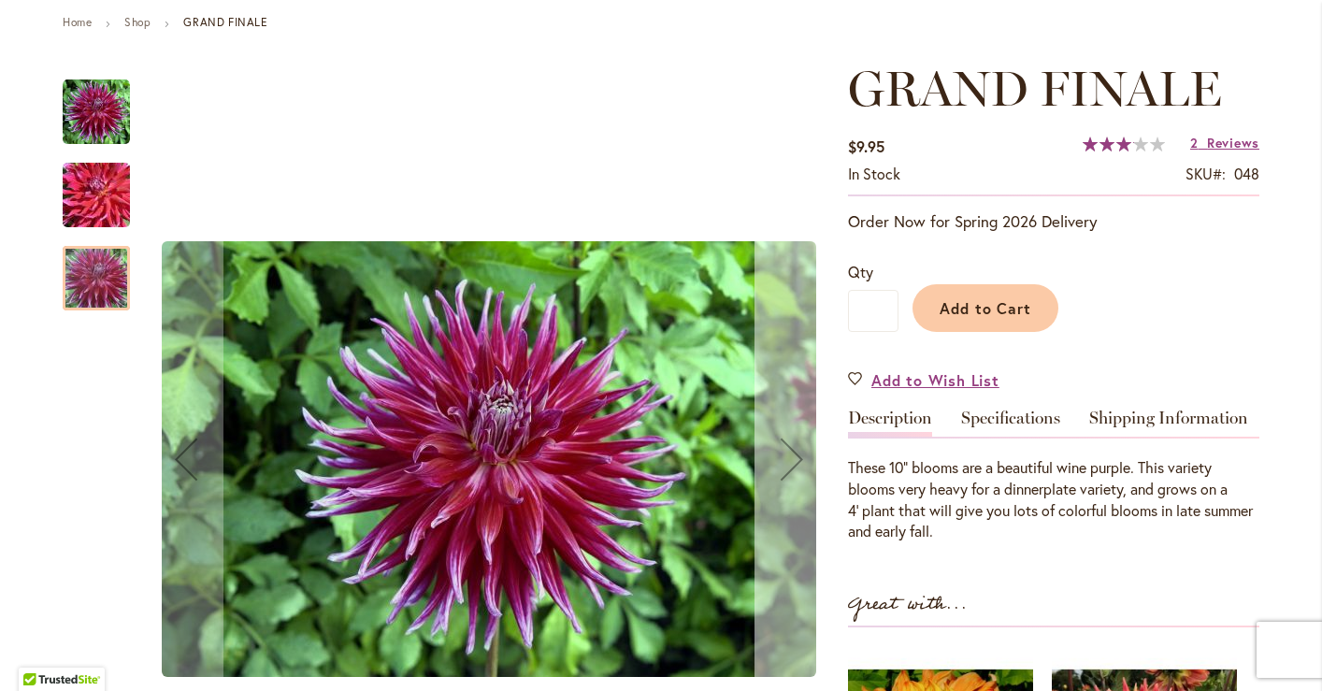
click at [786, 452] on div "Next" at bounding box center [792, 459] width 75 height 75
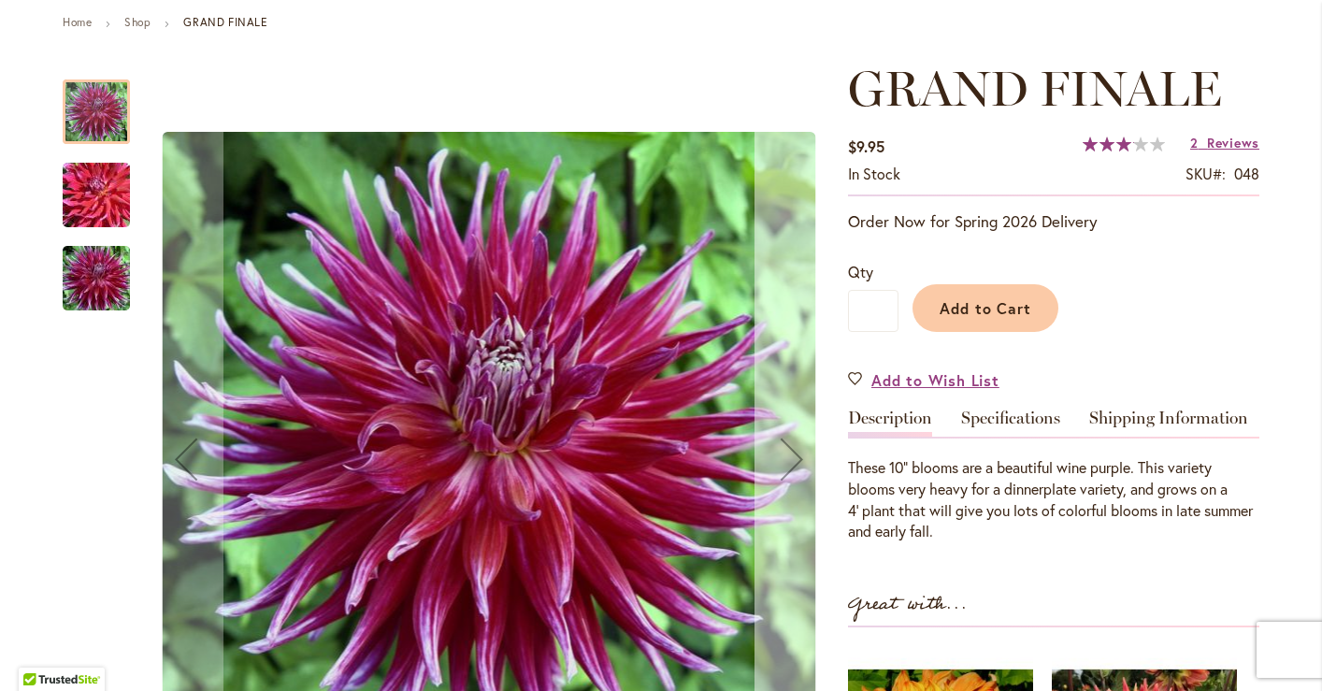
click at [786, 452] on div "Next" at bounding box center [792, 459] width 75 height 75
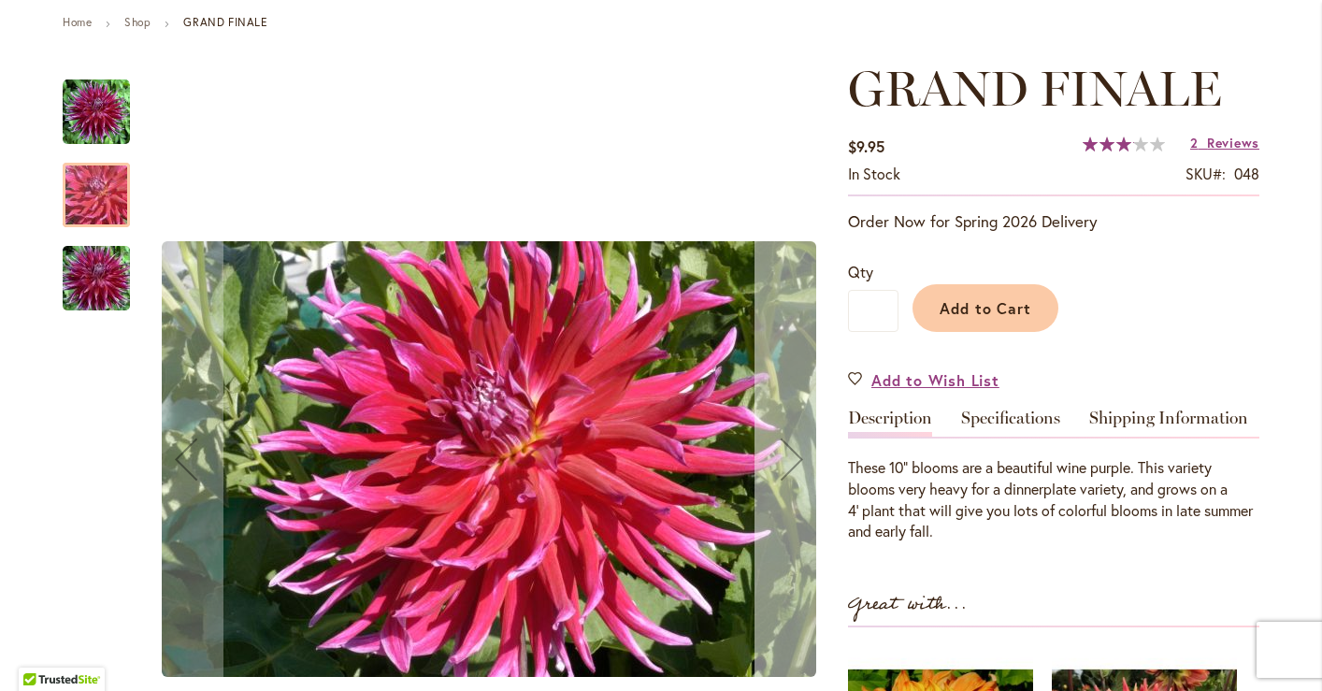
click at [786, 452] on div "Next" at bounding box center [792, 459] width 75 height 75
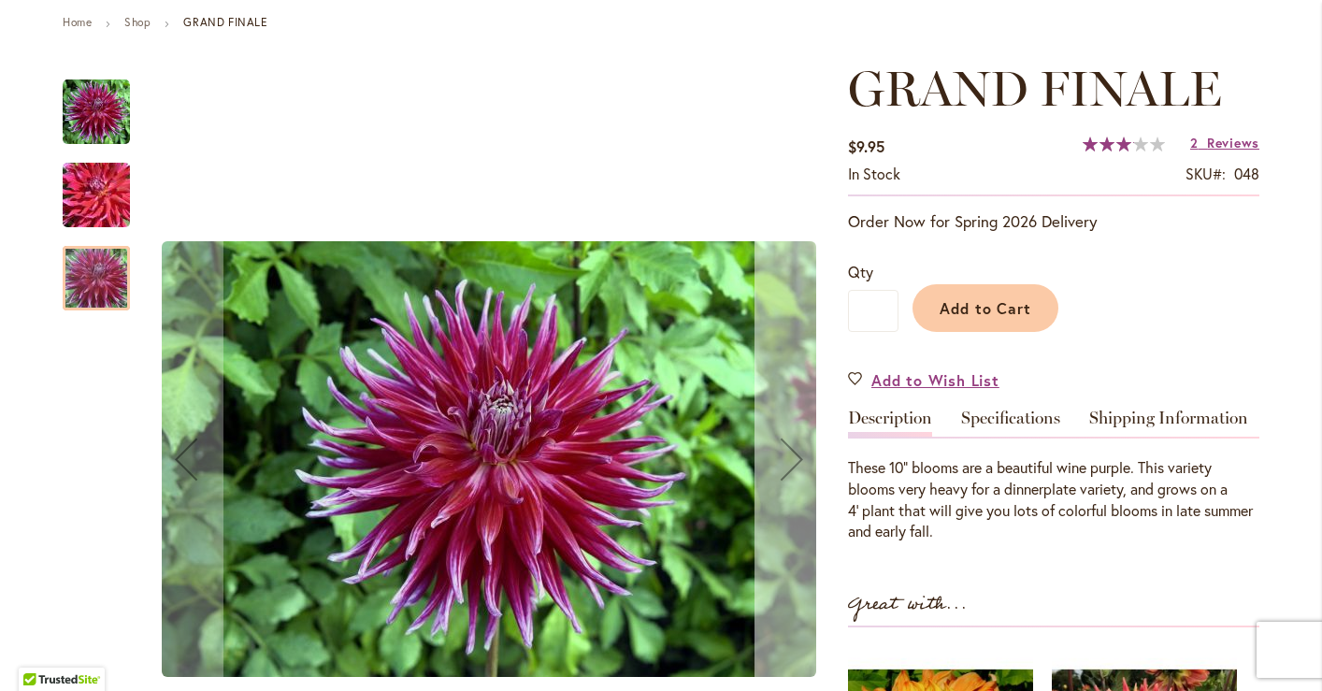
click at [786, 452] on div "Next" at bounding box center [792, 459] width 75 height 75
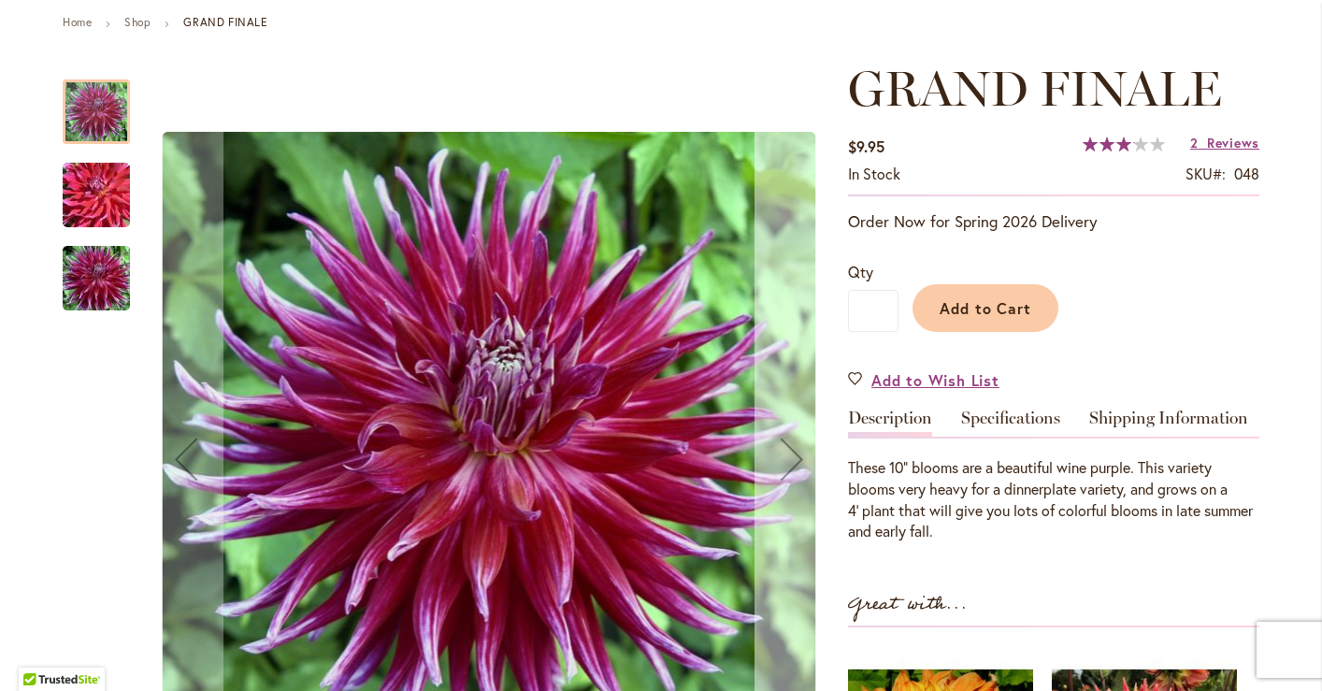
click at [786, 452] on div "Next" at bounding box center [792, 459] width 75 height 75
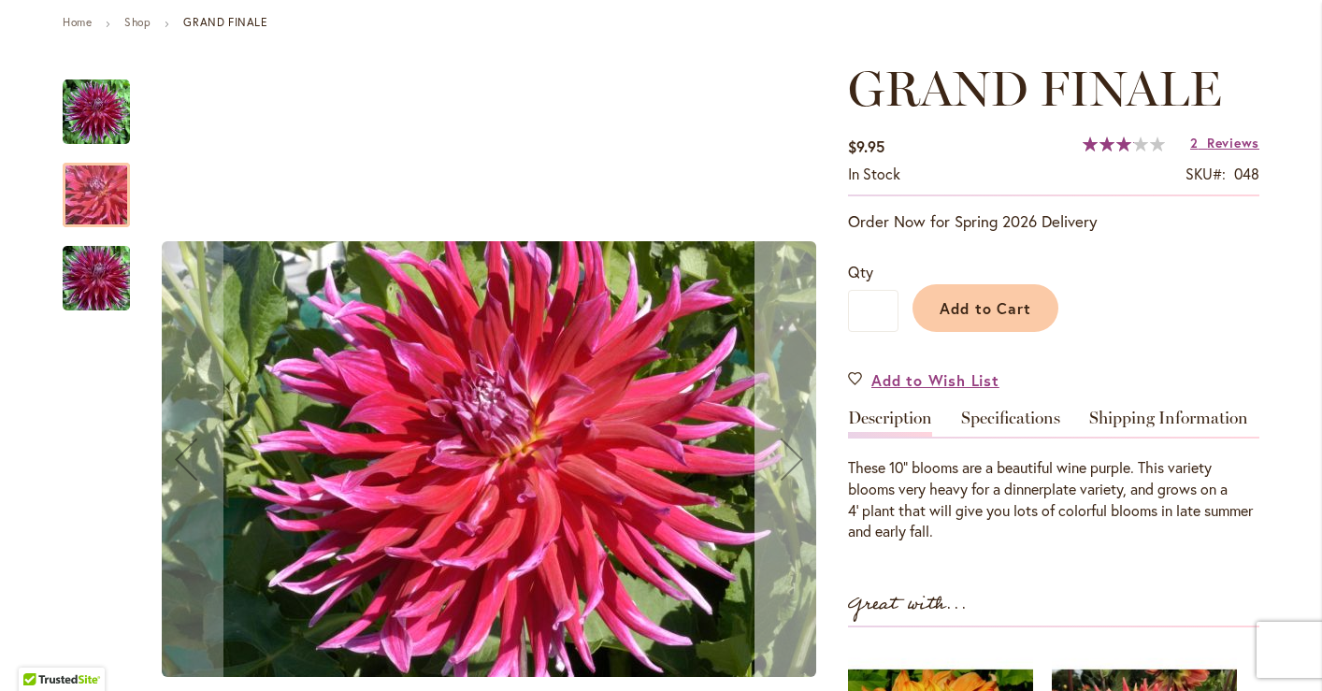
click at [786, 452] on div "Next" at bounding box center [792, 459] width 75 height 75
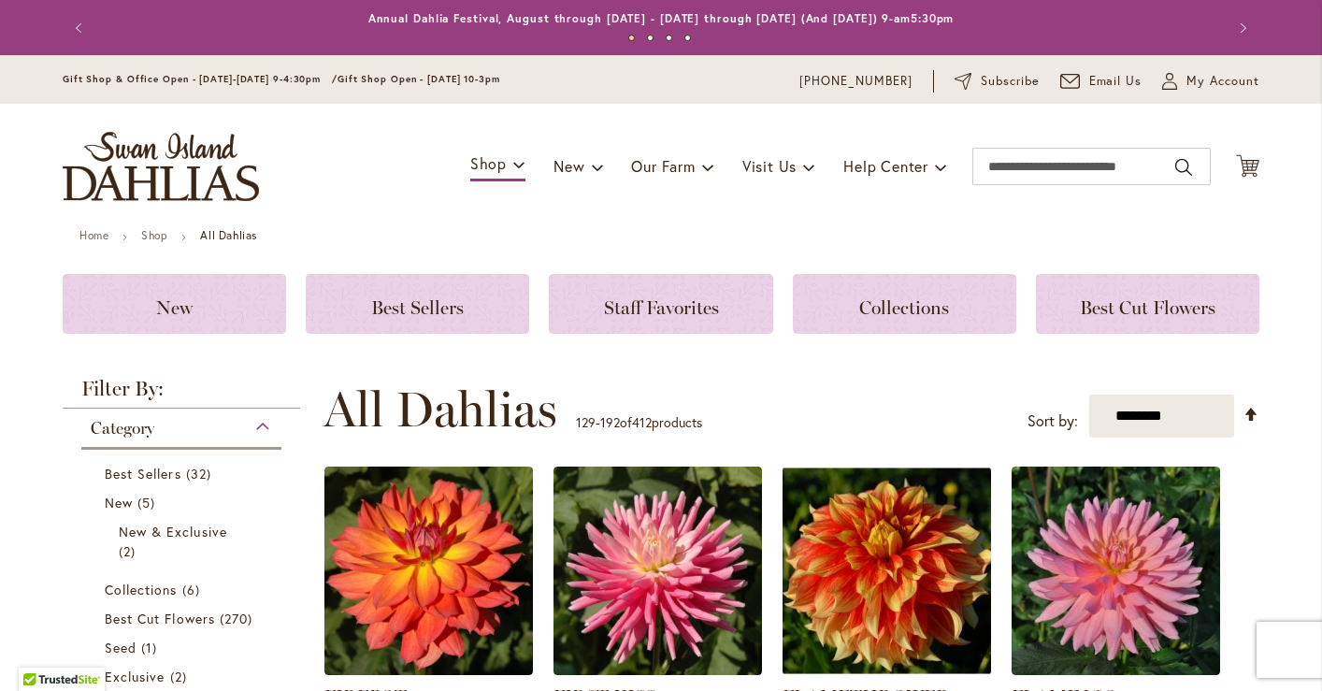
scroll to position [358, 0]
